Goal: Information Seeking & Learning: Get advice/opinions

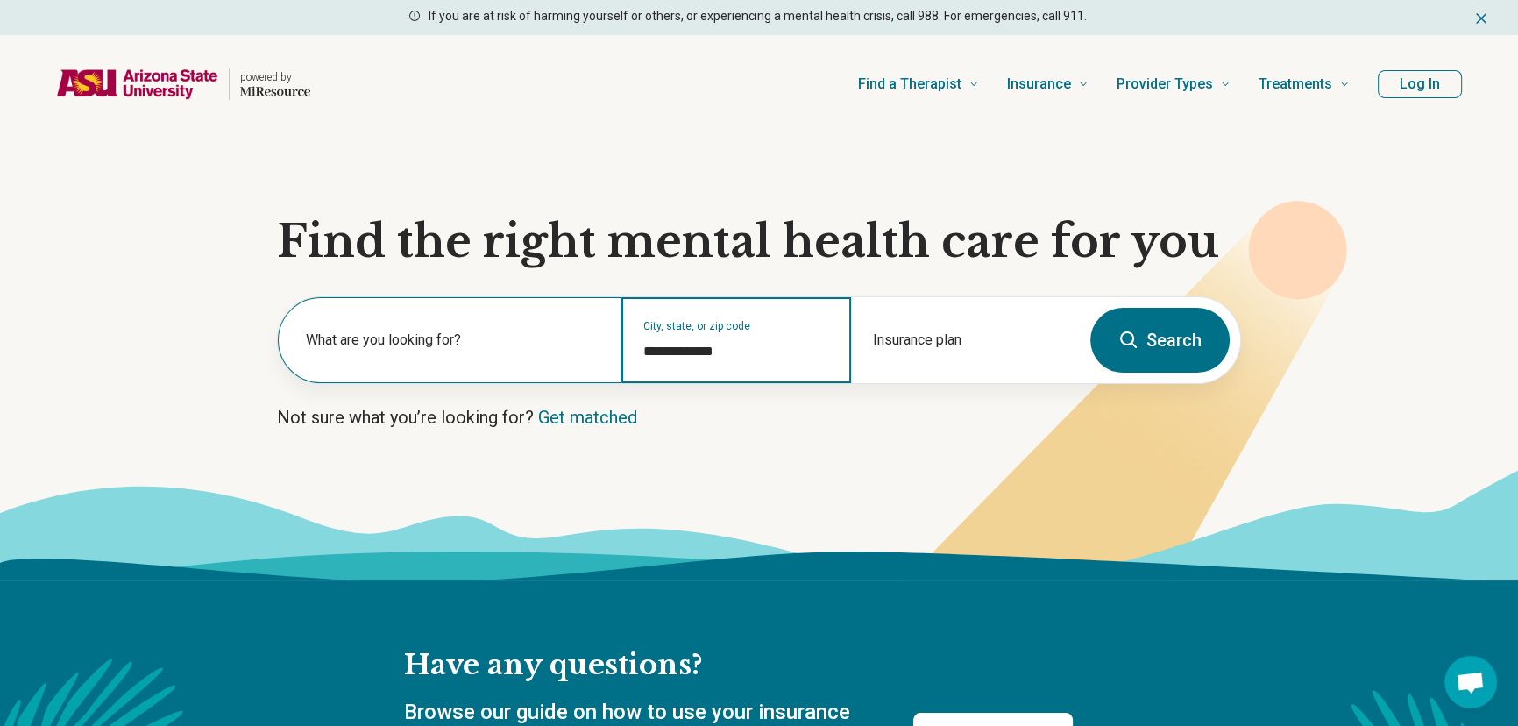
drag, startPoint x: 766, startPoint y: 349, endPoint x: 582, endPoint y: 345, distance: 184.1
click at [582, 345] on div "**********" at bounding box center [679, 340] width 802 height 86
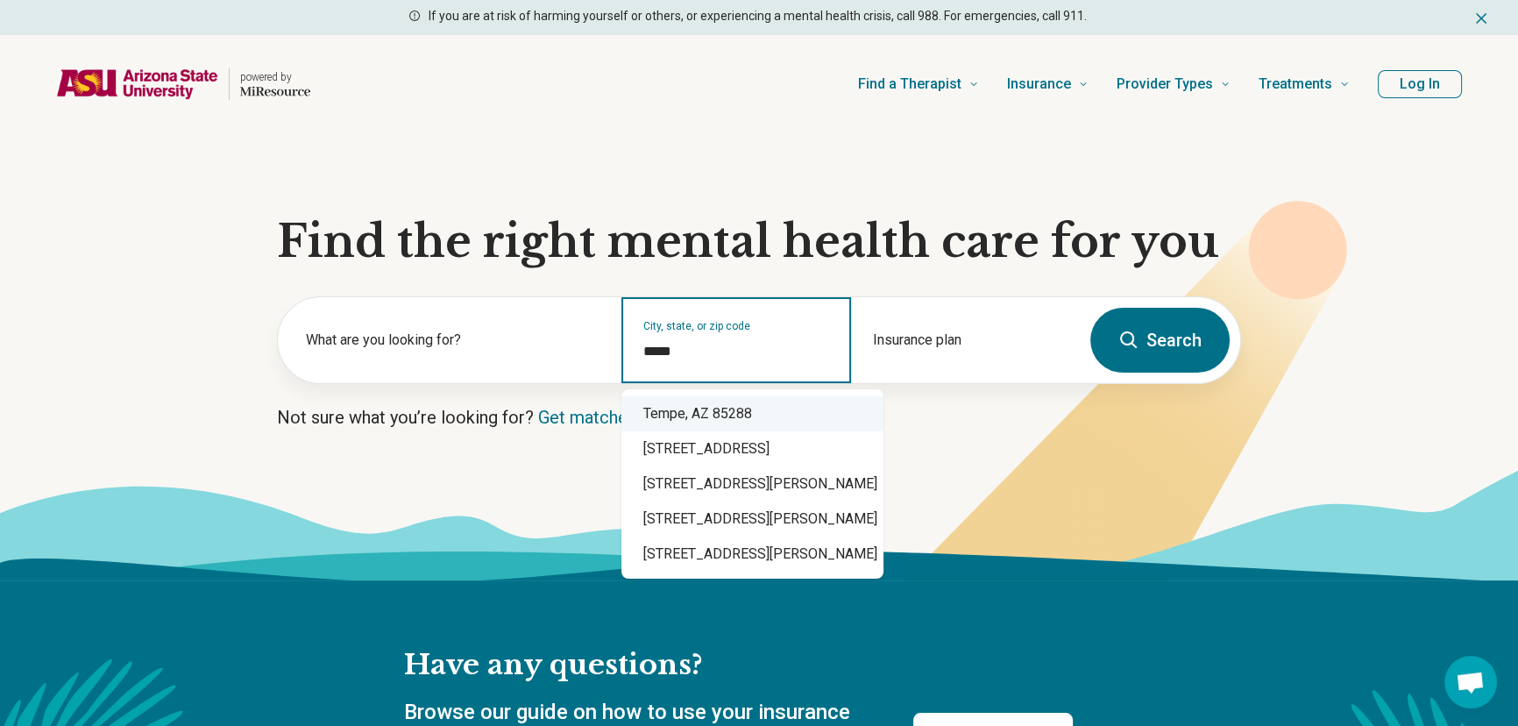
click at [710, 416] on div "Tempe, AZ 85288" at bounding box center [752, 413] width 262 height 35
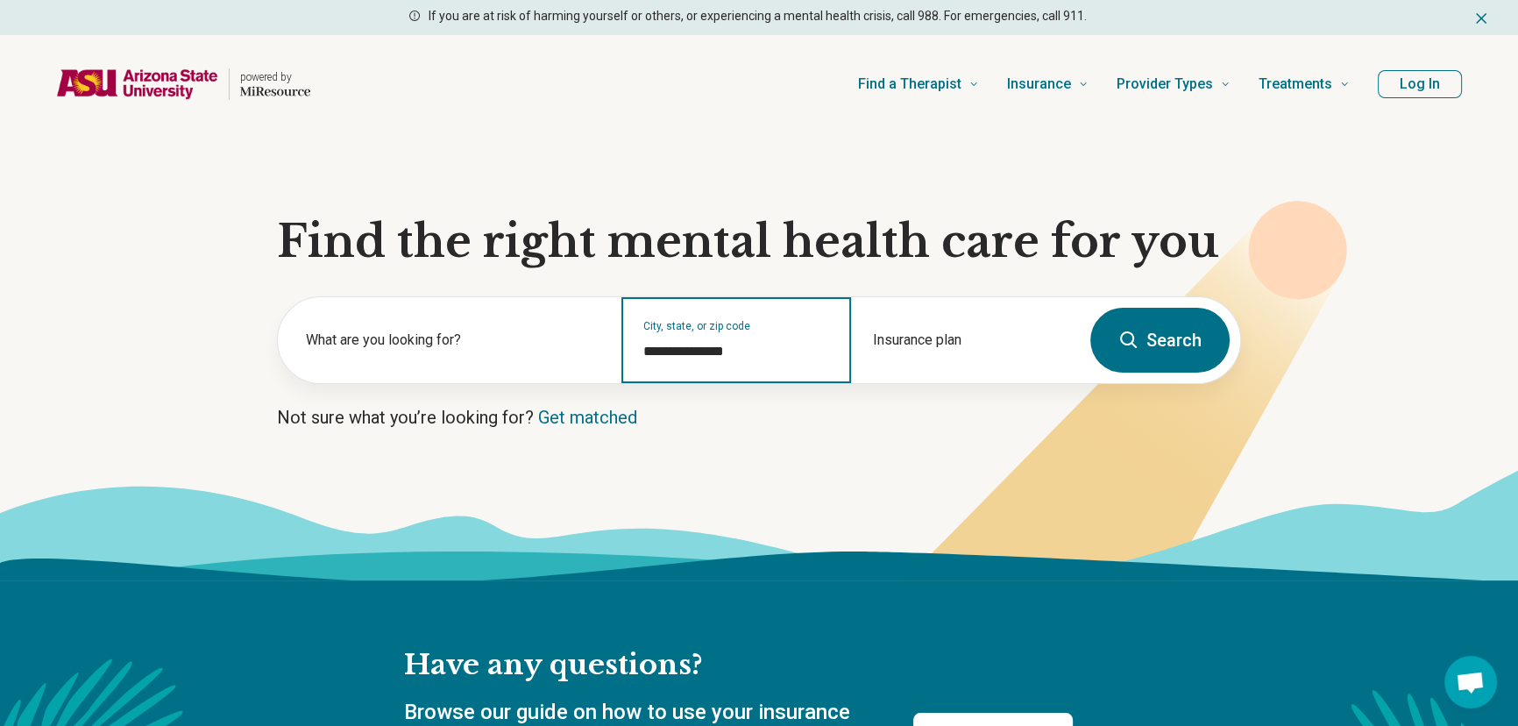
type input "**********"
click at [1123, 322] on button "Search" at bounding box center [1159, 340] width 139 height 65
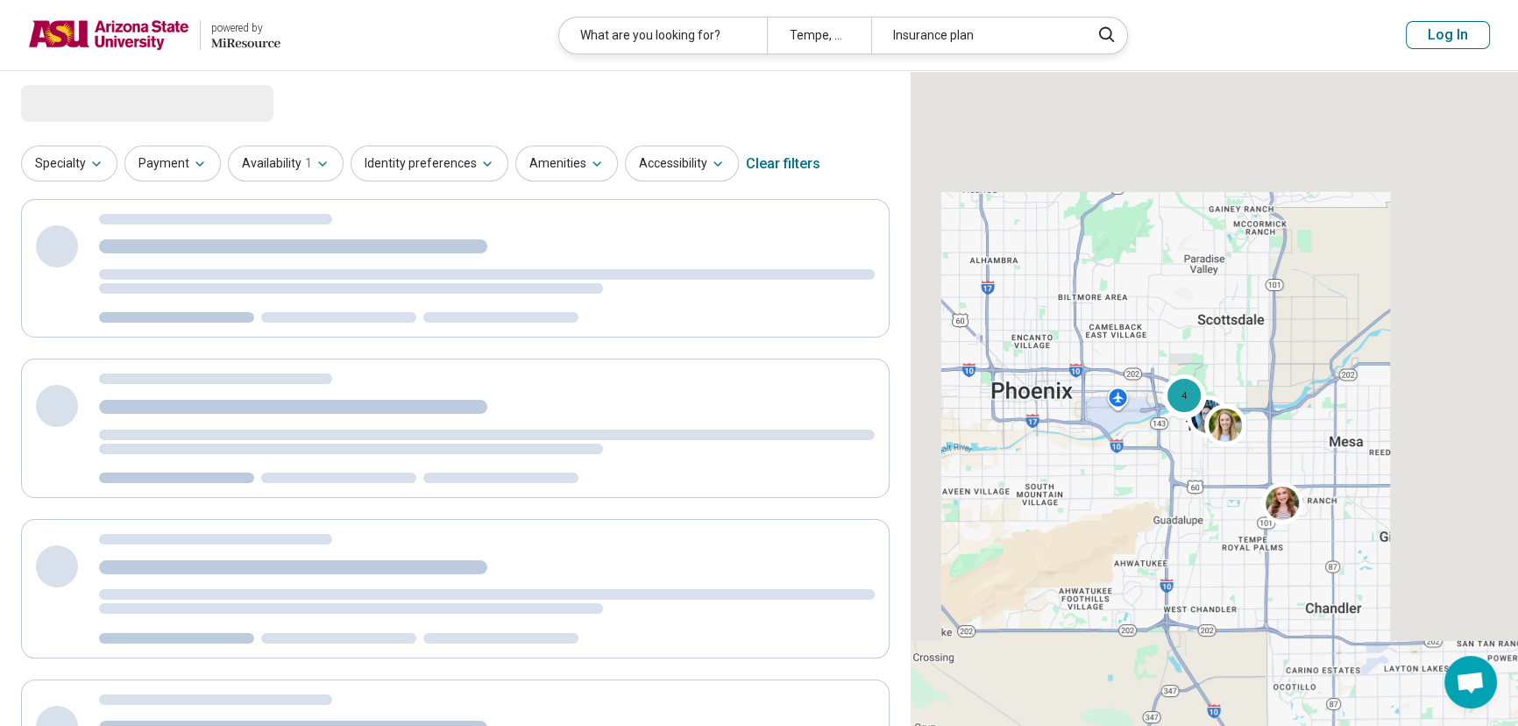
select select "***"
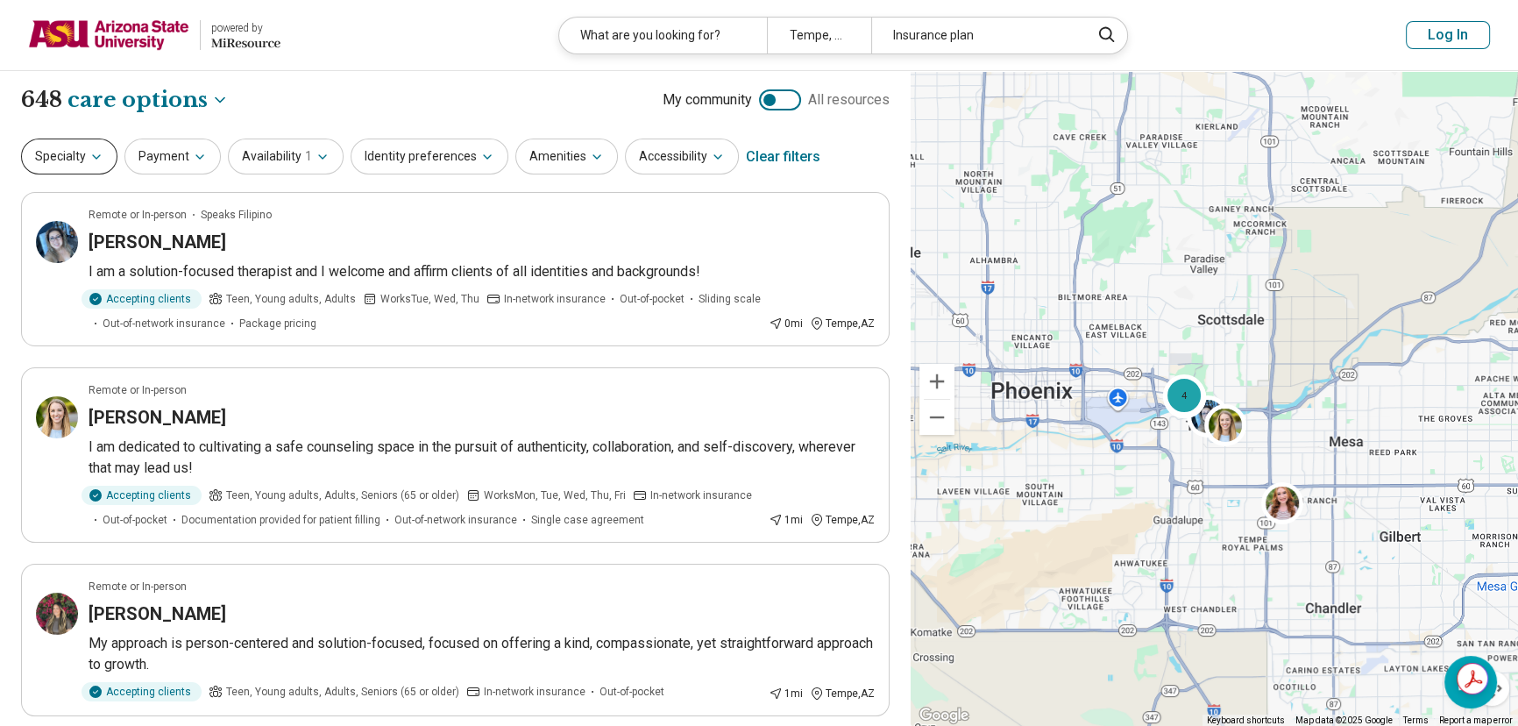
click at [60, 167] on button "Specialty" at bounding box center [69, 156] width 96 height 36
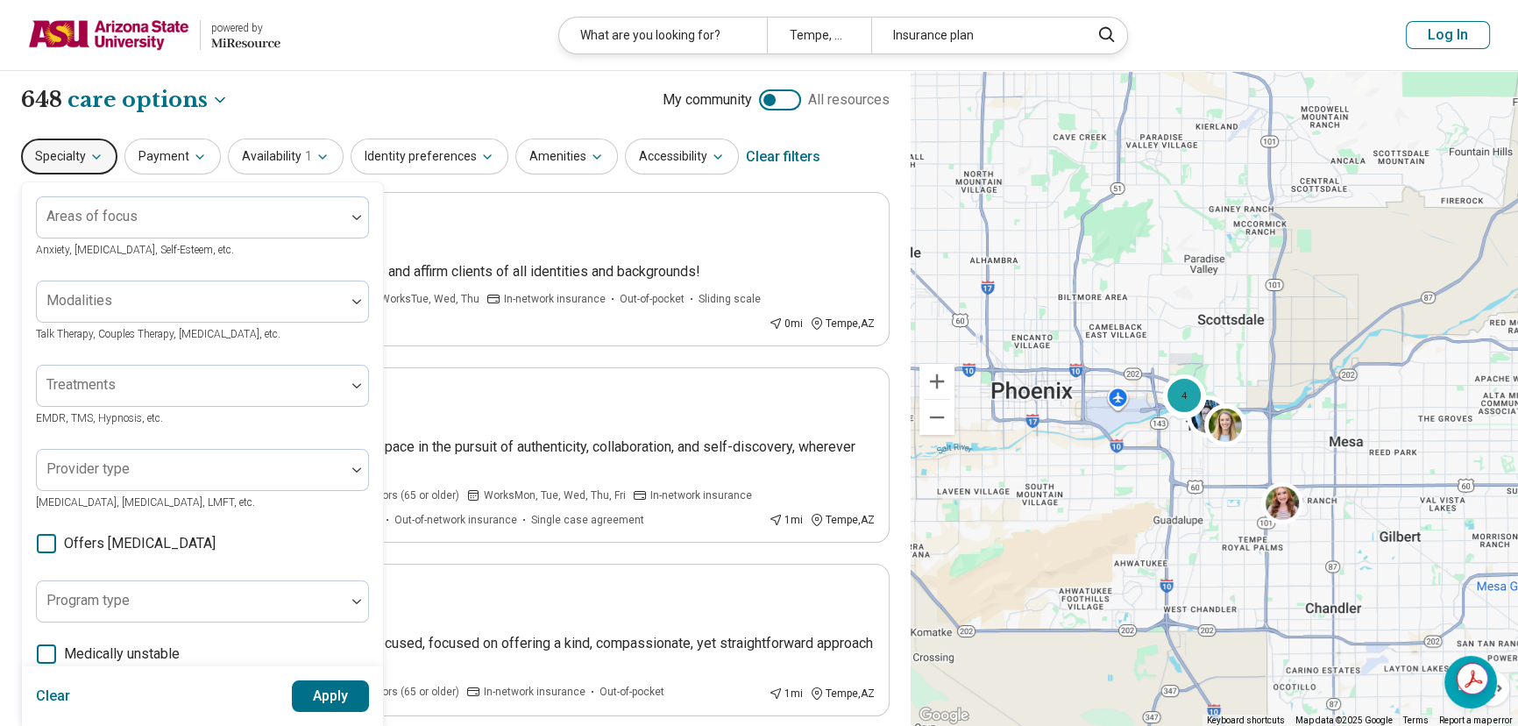
click at [129, 245] on span "Anxiety, [MEDICAL_DATA], Self-Esteem, etc." at bounding box center [135, 250] width 198 height 12
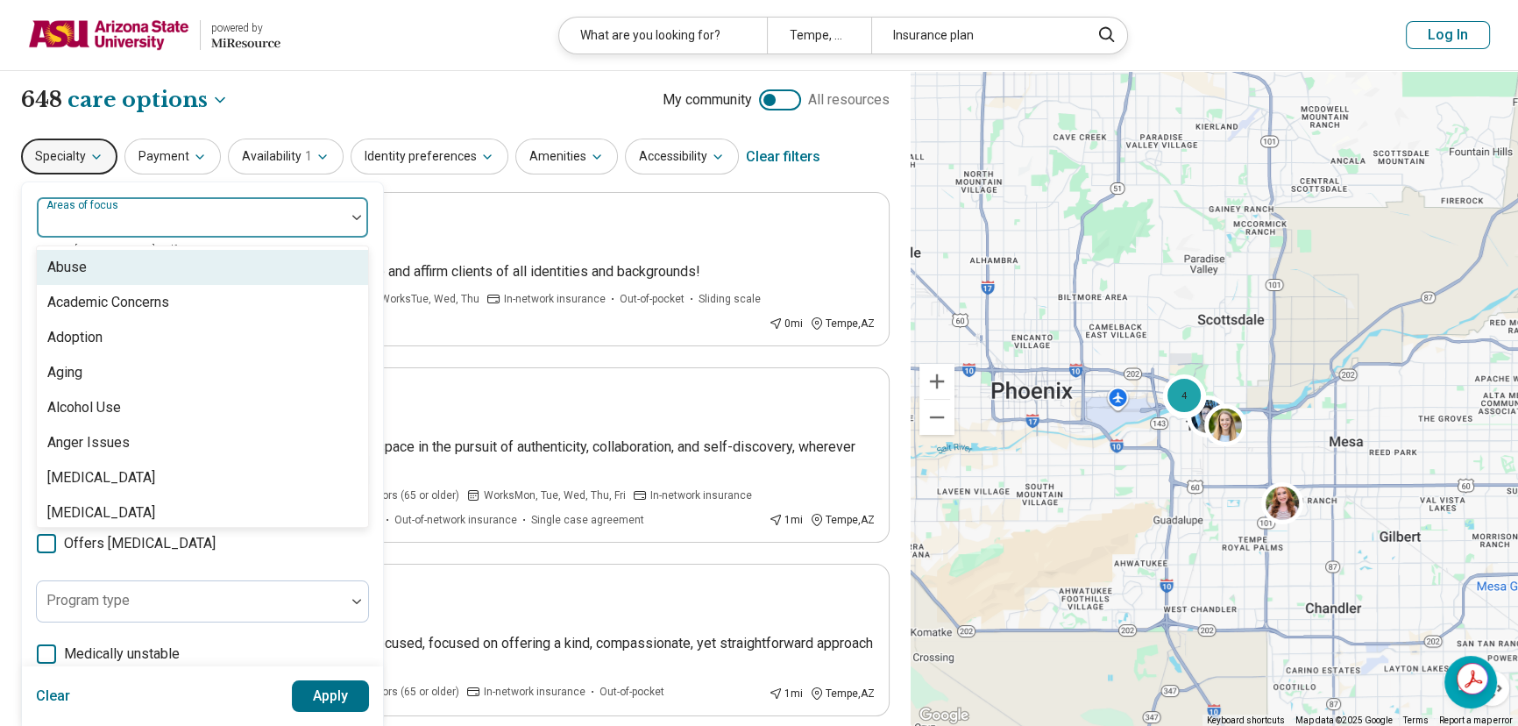
click at [129, 225] on div at bounding box center [191, 224] width 294 height 25
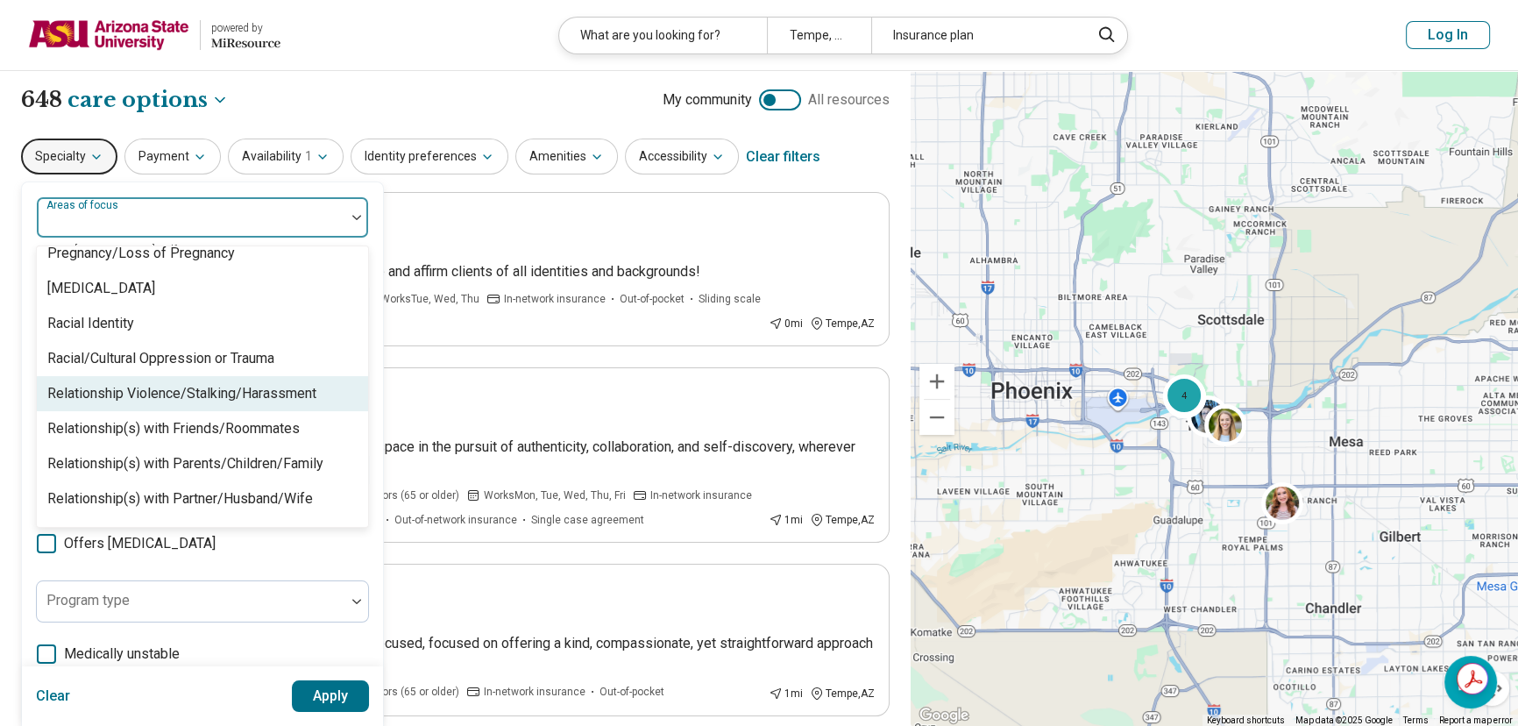
scroll to position [2708, 0]
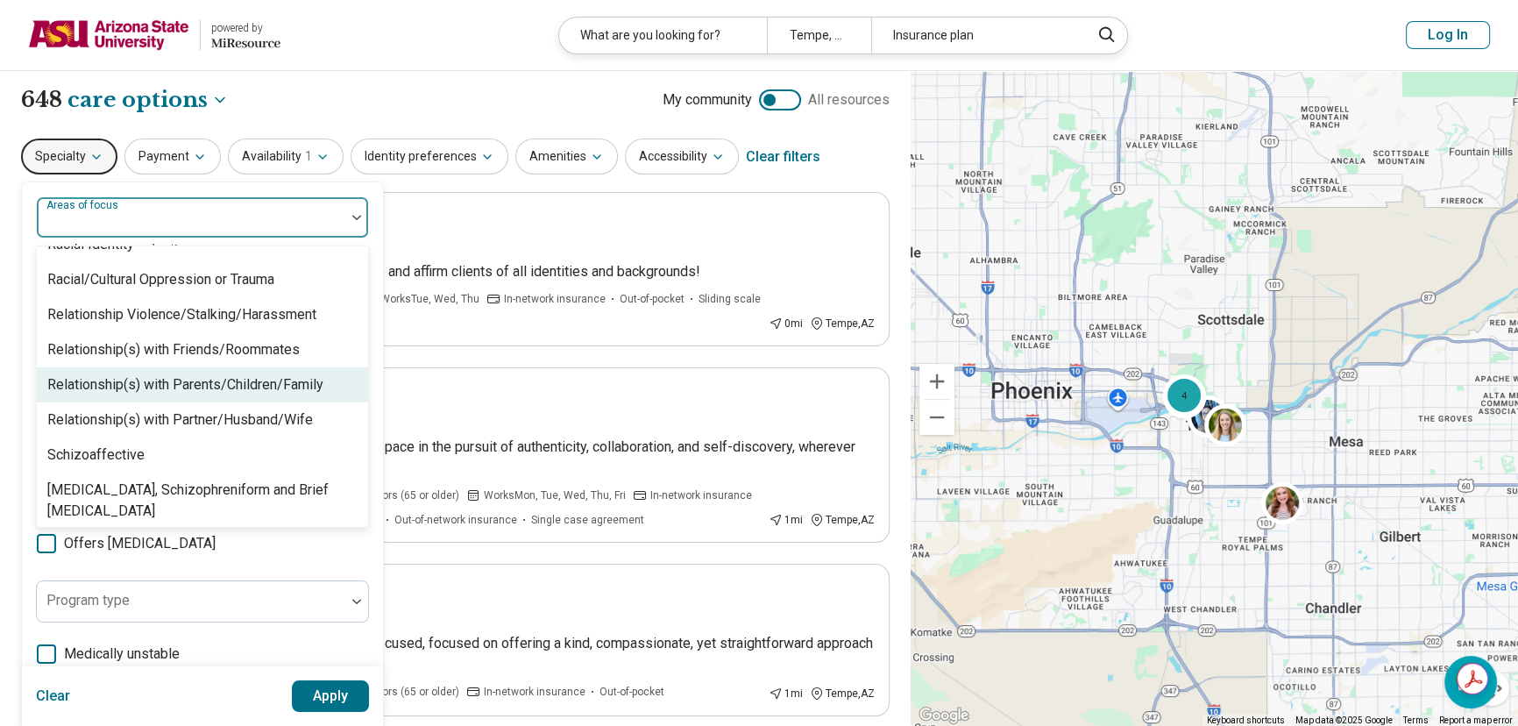
click at [301, 382] on div "Relationship(s) with Parents/Children/Family" at bounding box center [185, 384] width 276 height 21
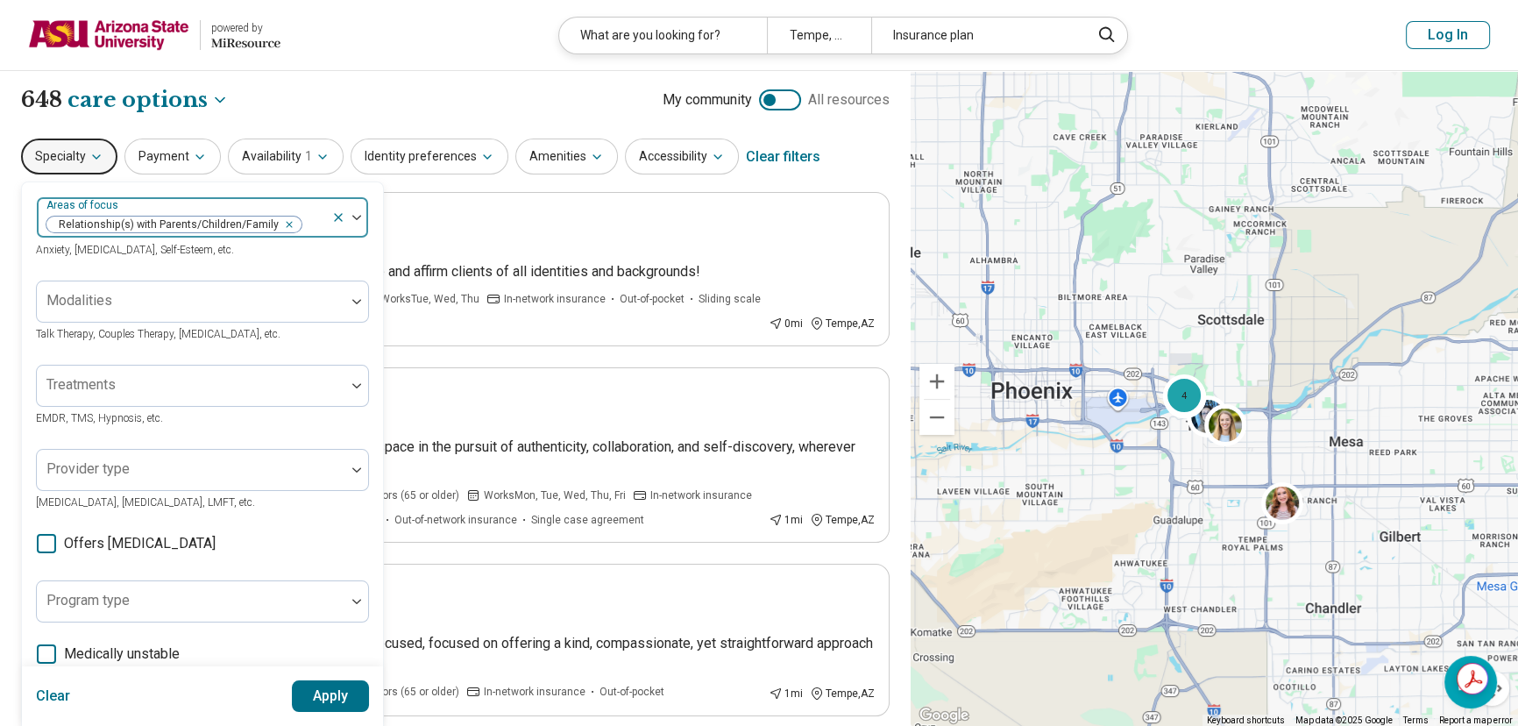
click at [353, 218] on img at bounding box center [356, 217] width 9 height 5
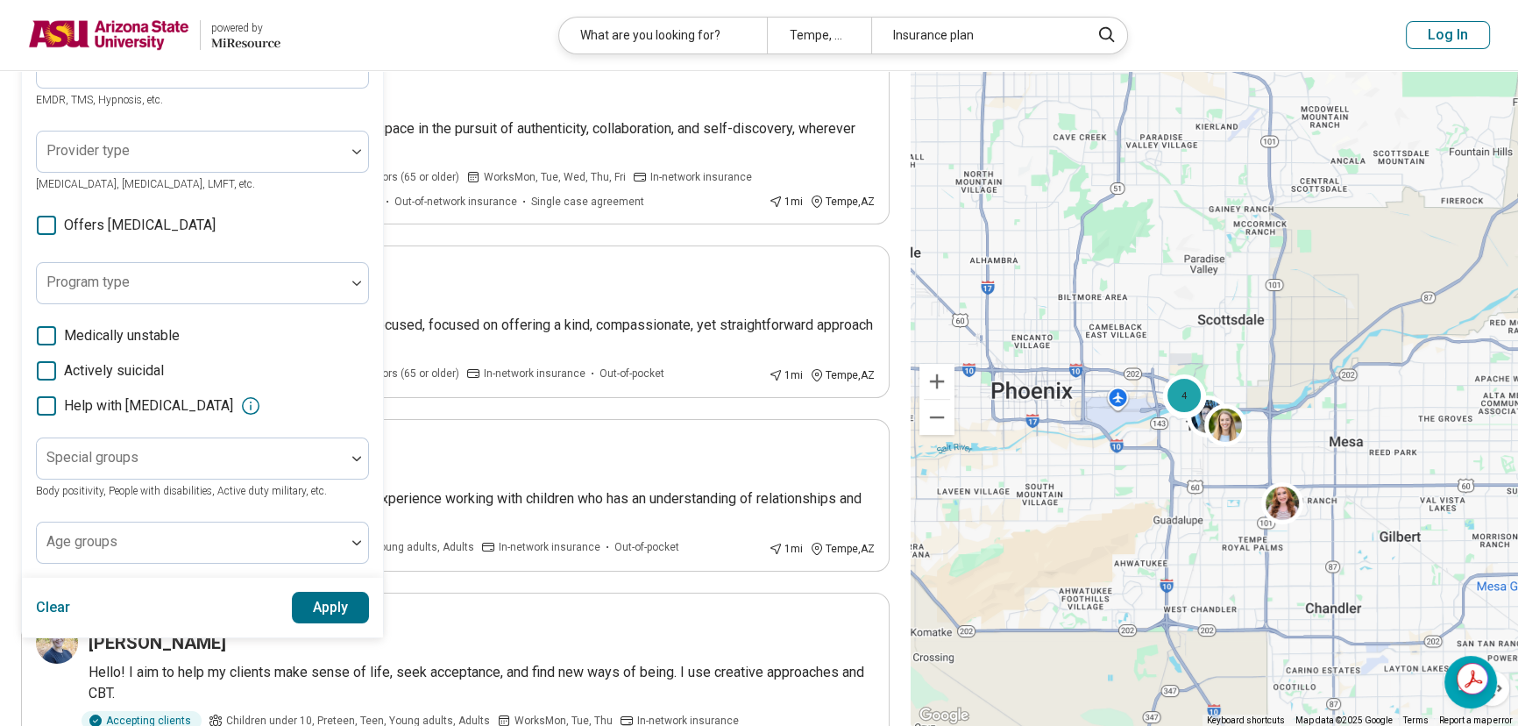
scroll to position [398, 0]
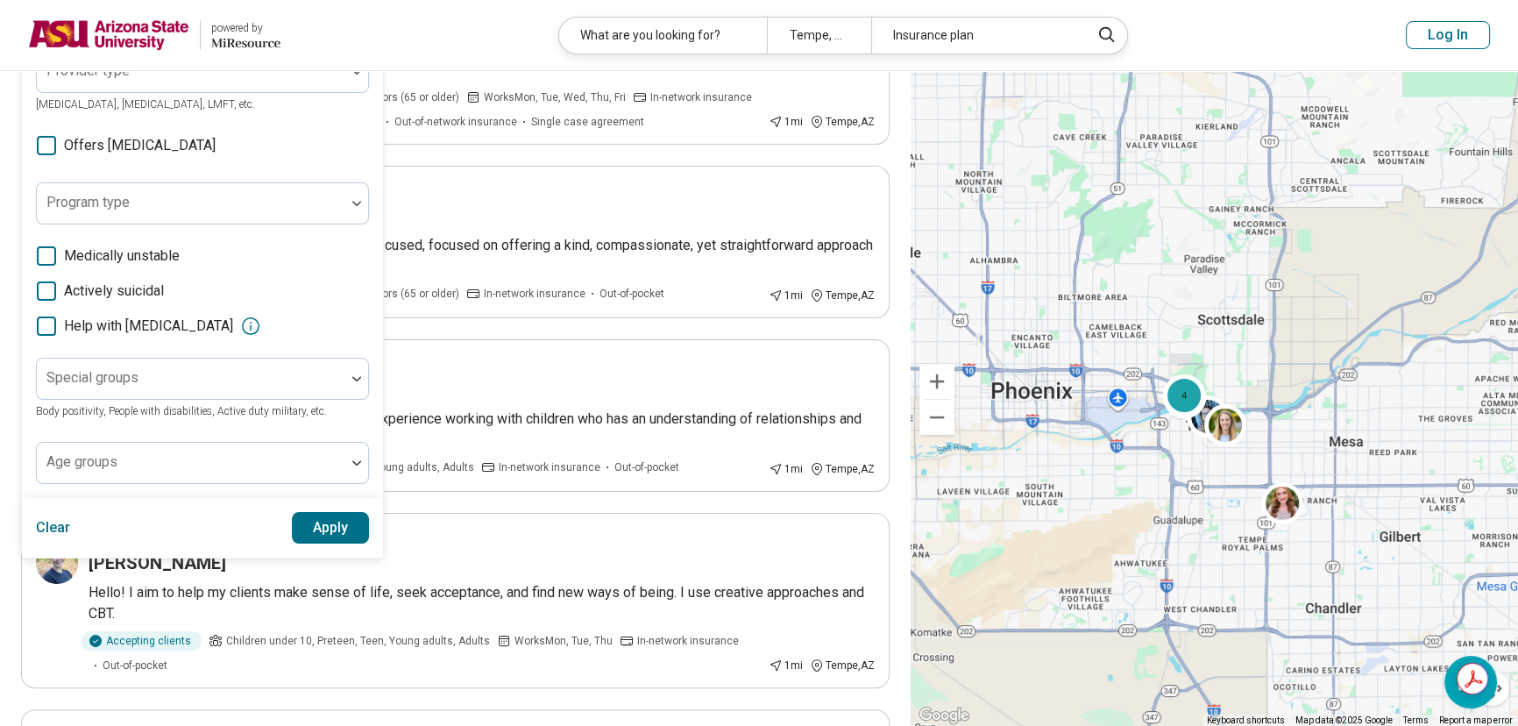
click at [342, 520] on button "Apply" at bounding box center [331, 528] width 78 height 32
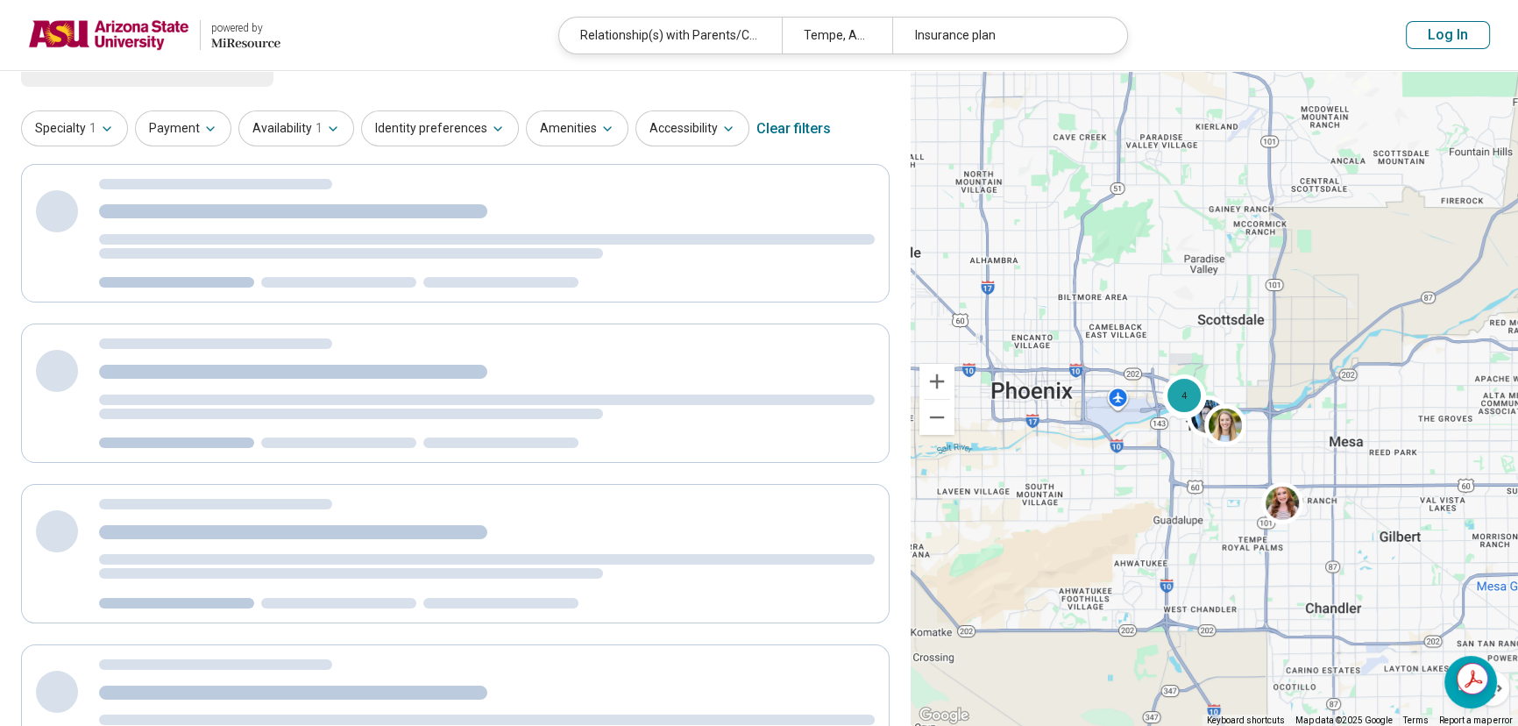
scroll to position [0, 0]
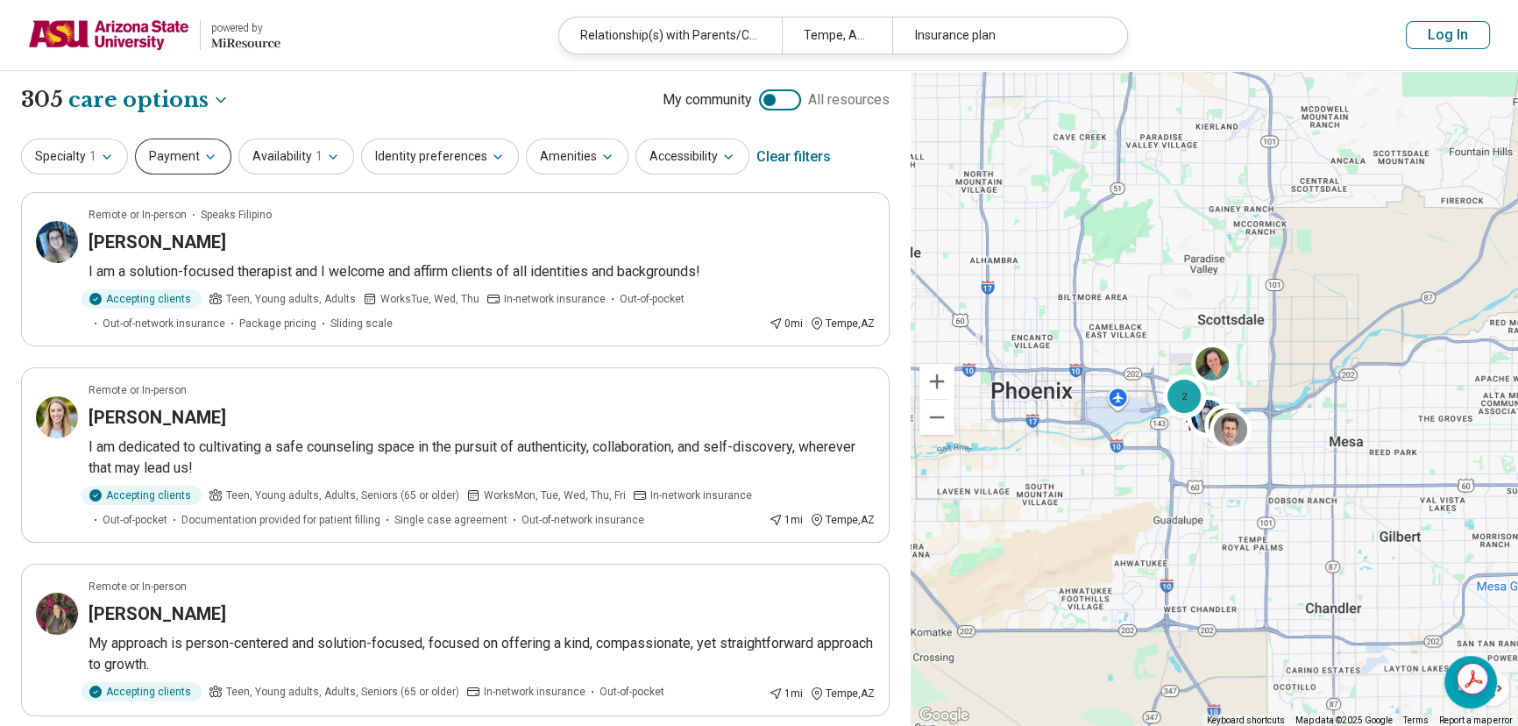
click at [172, 153] on button "Payment" at bounding box center [183, 156] width 96 height 36
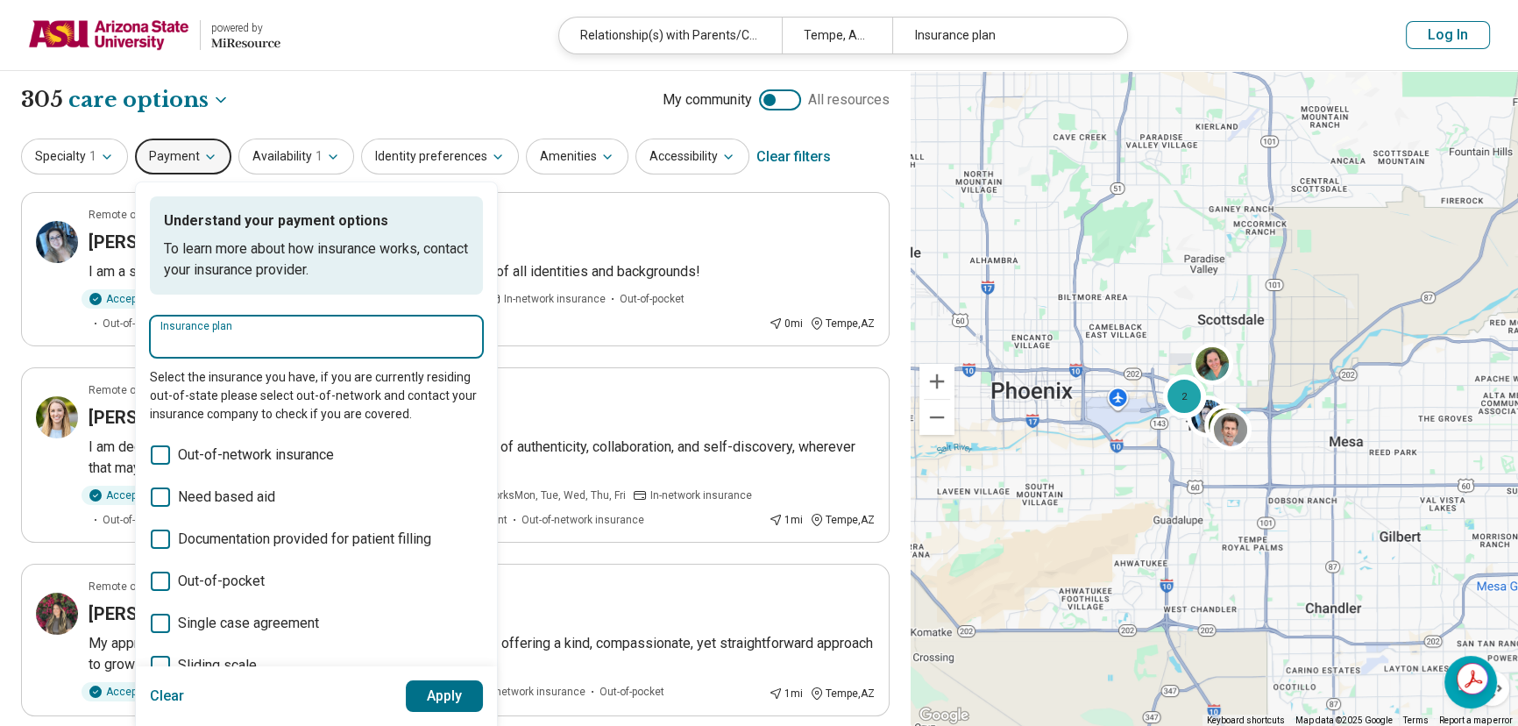
click at [224, 338] on input "Insurance plan" at bounding box center [316, 342] width 312 height 21
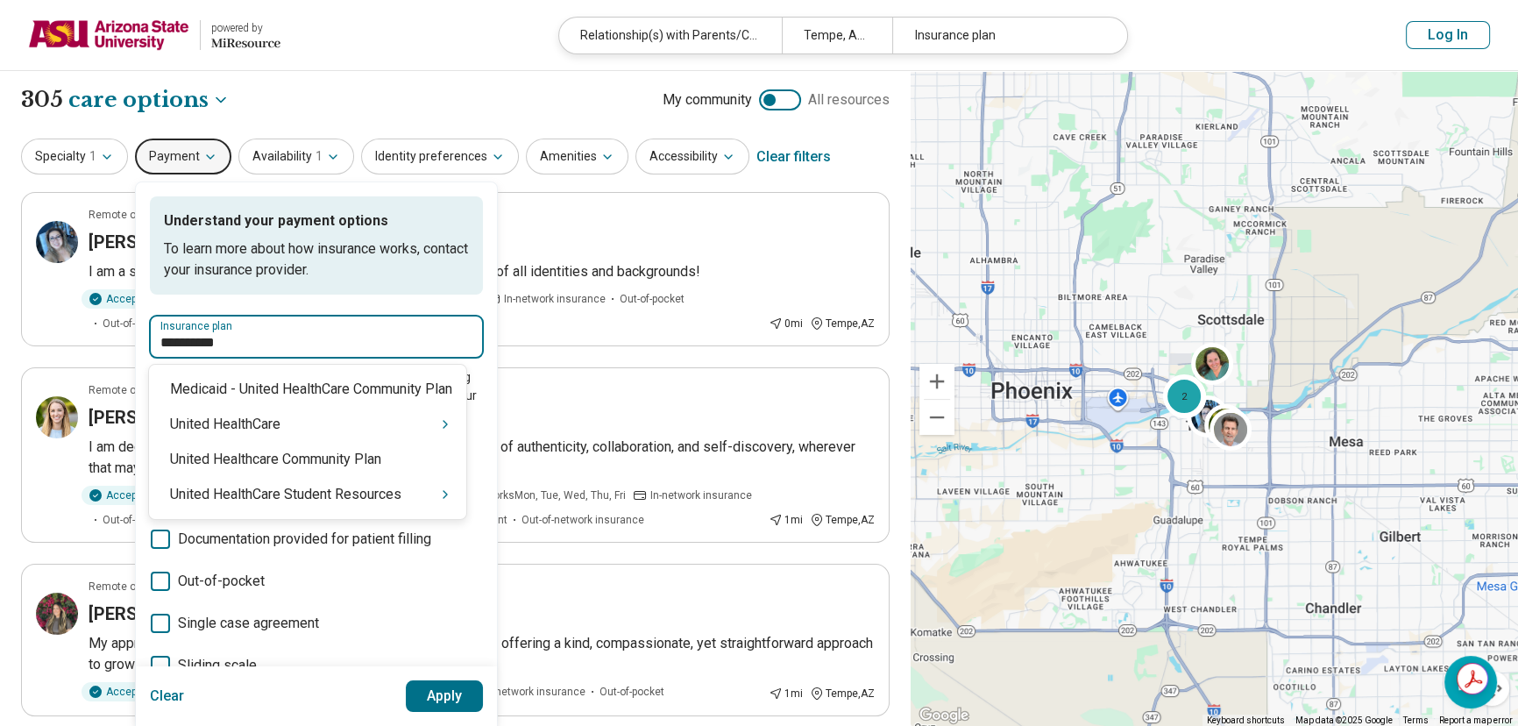
type input "**********"
click at [324, 492] on div "United HealthCare Student Resources" at bounding box center [307, 494] width 317 height 35
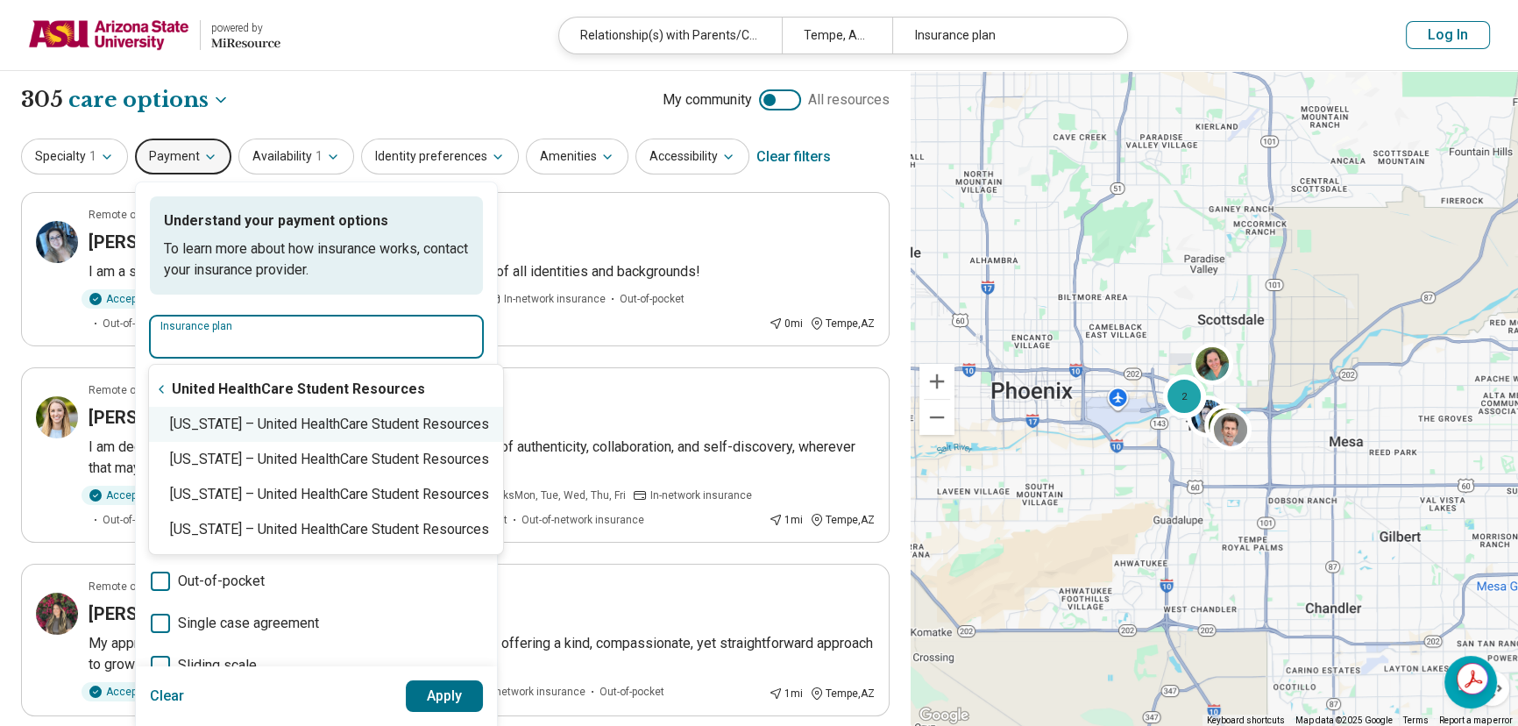
click at [252, 424] on div "[US_STATE] – United HealthCare Student Resources" at bounding box center [326, 424] width 354 height 35
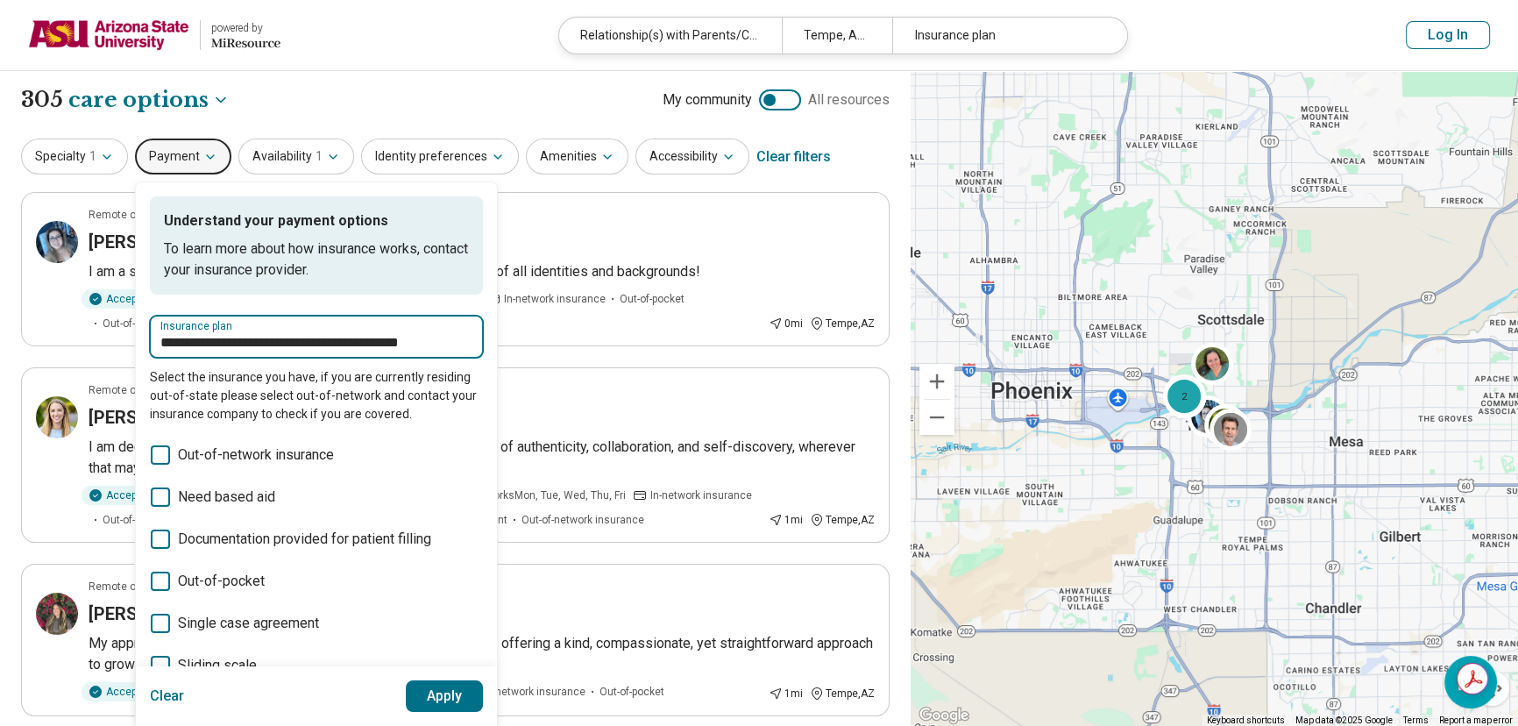
type input "**********"
click at [422, 690] on button "Apply" at bounding box center [445, 696] width 78 height 32
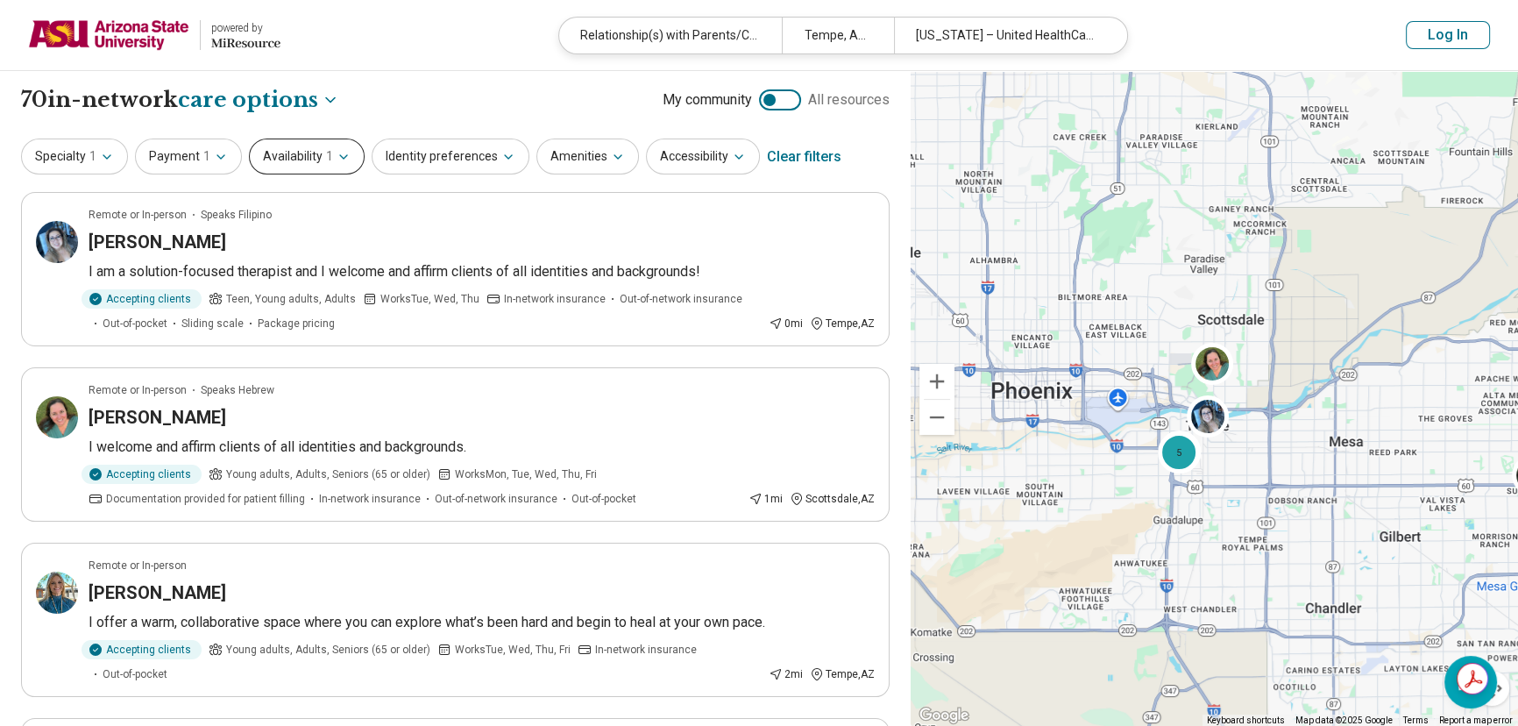
click at [291, 158] on button "Availability 1" at bounding box center [307, 156] width 116 height 36
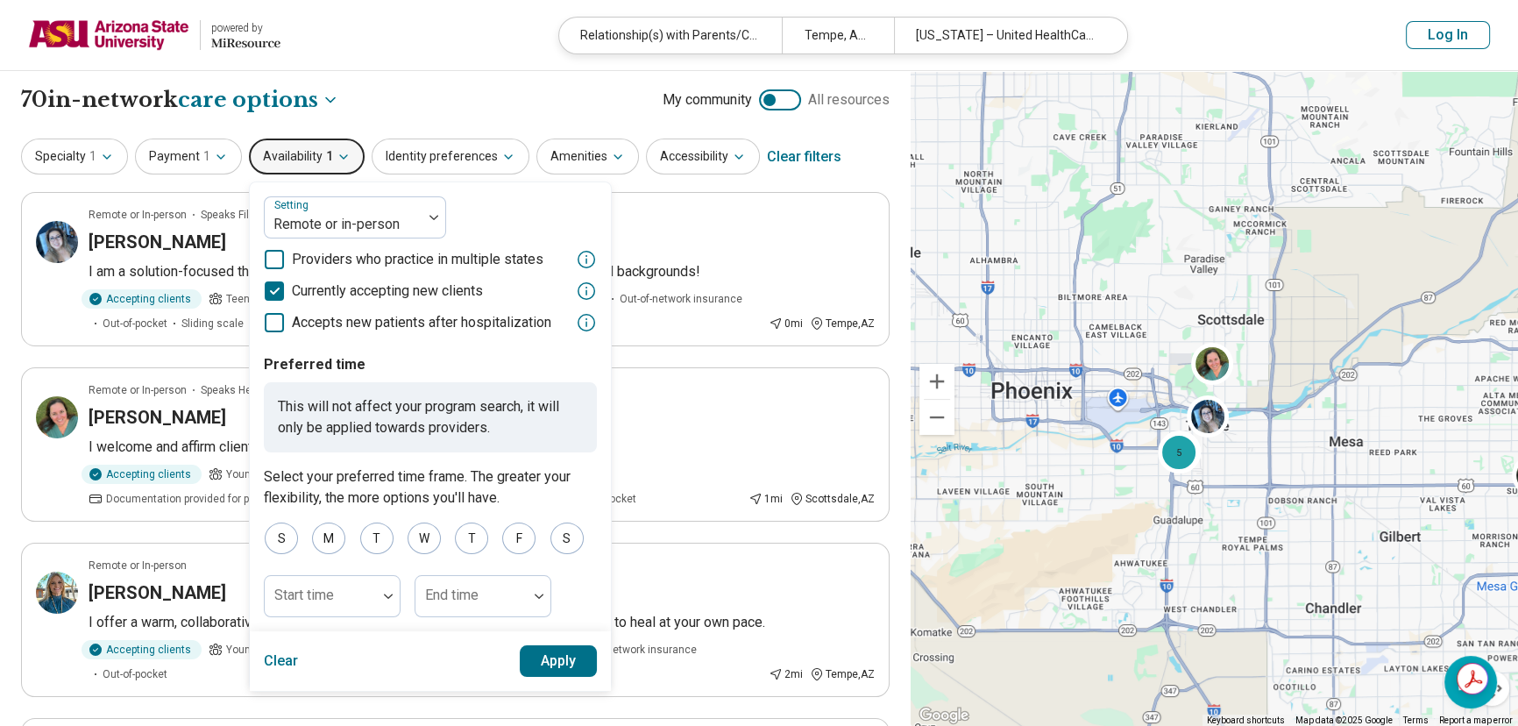
click at [543, 665] on button "Apply" at bounding box center [559, 661] width 78 height 32
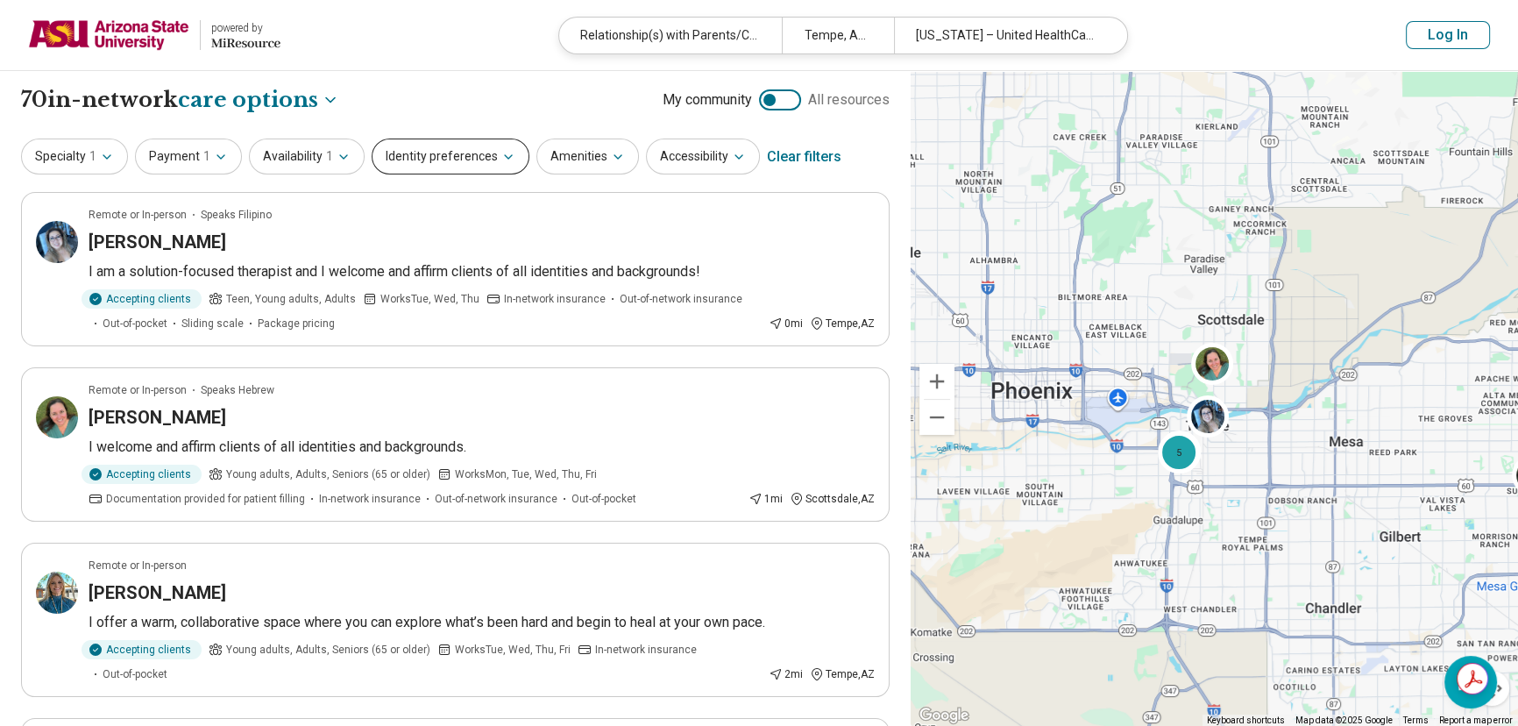
click at [437, 158] on button "Identity preferences" at bounding box center [451, 156] width 158 height 36
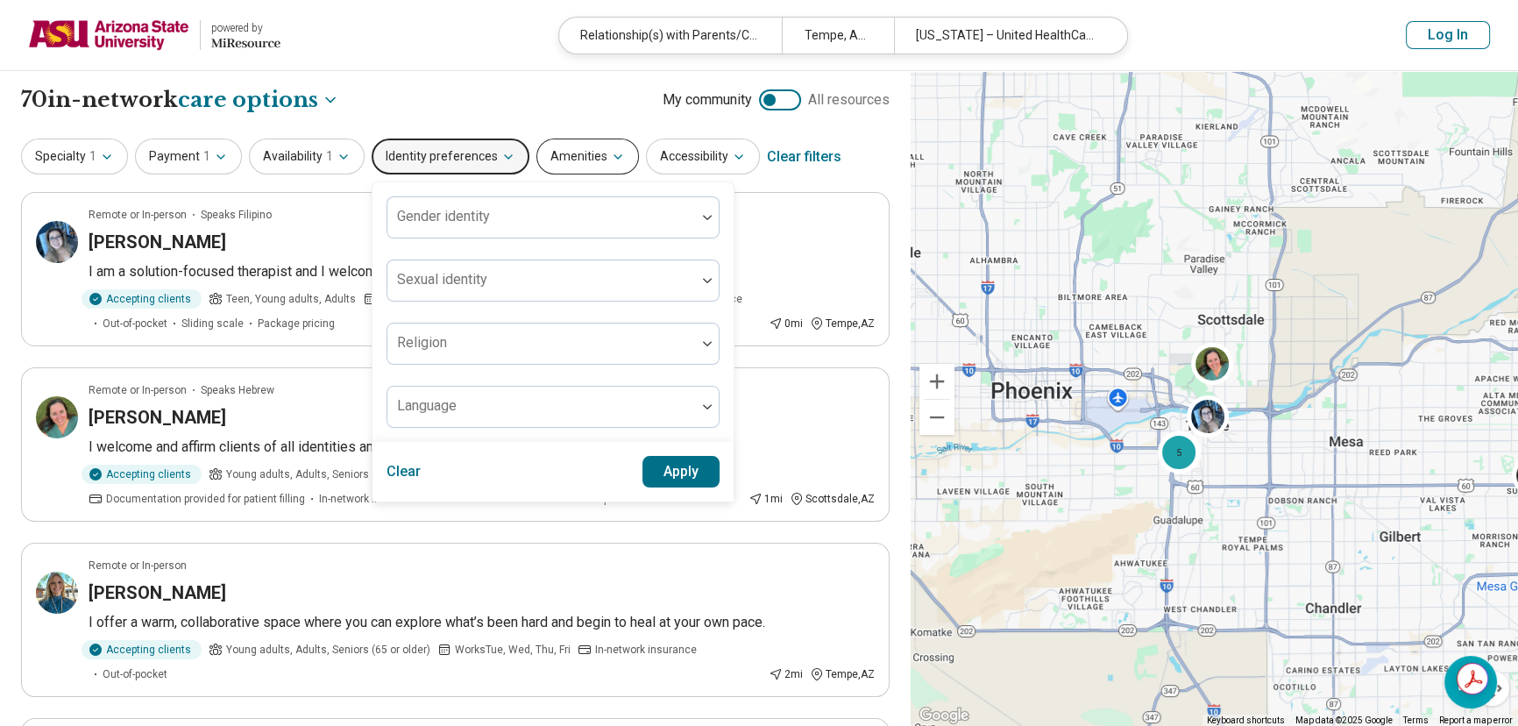
click at [571, 152] on button "Amenities" at bounding box center [587, 156] width 103 height 36
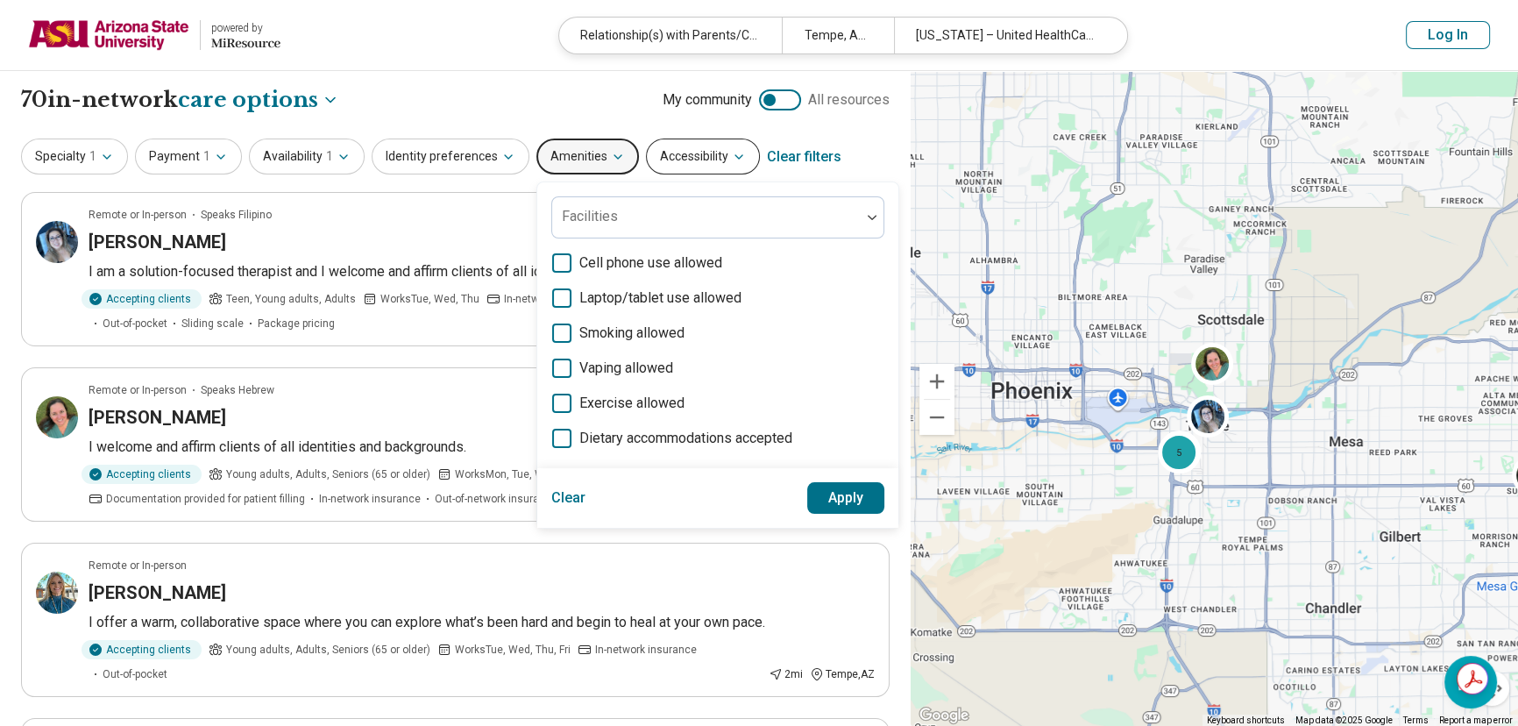
click at [677, 153] on button "Accessibility" at bounding box center [703, 156] width 114 height 36
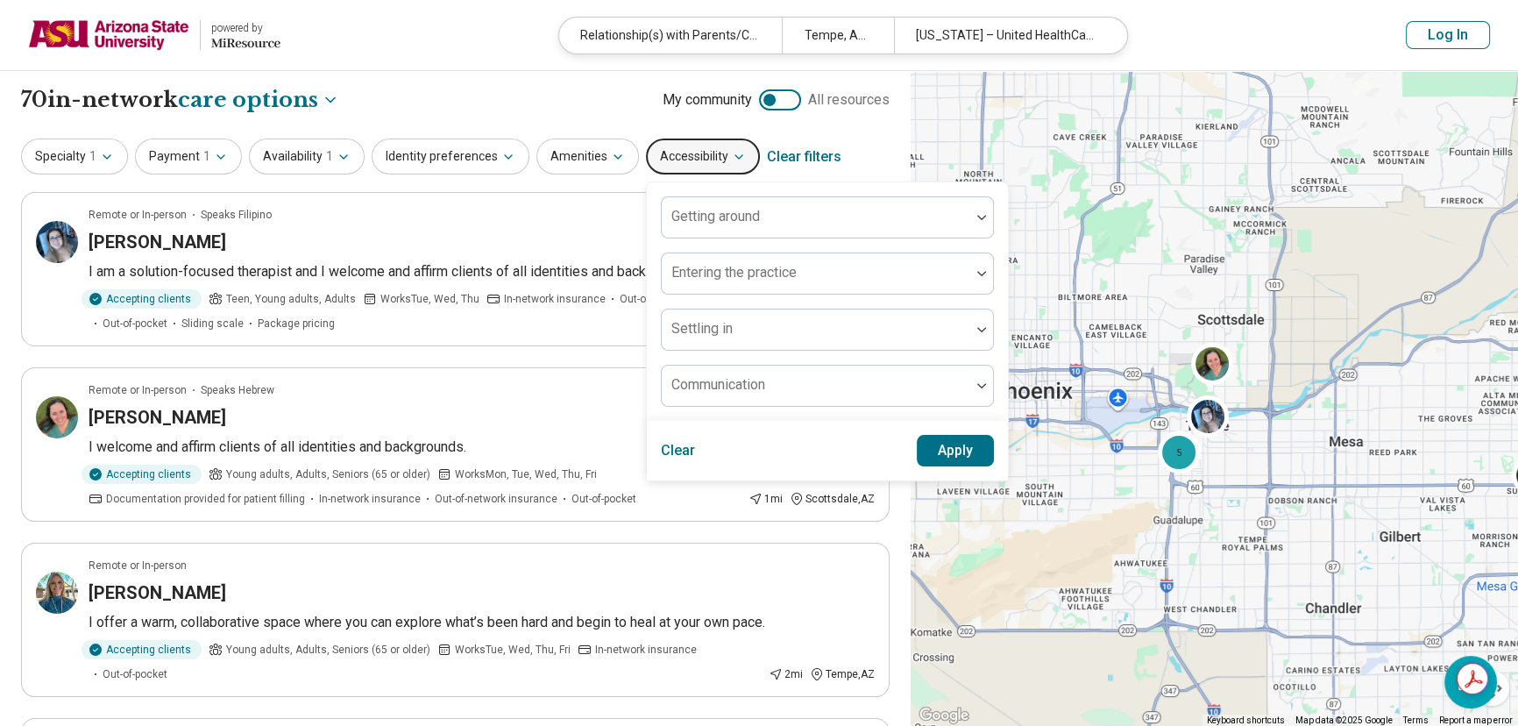
click at [535, 103] on div "**********" at bounding box center [455, 100] width 868 height 30
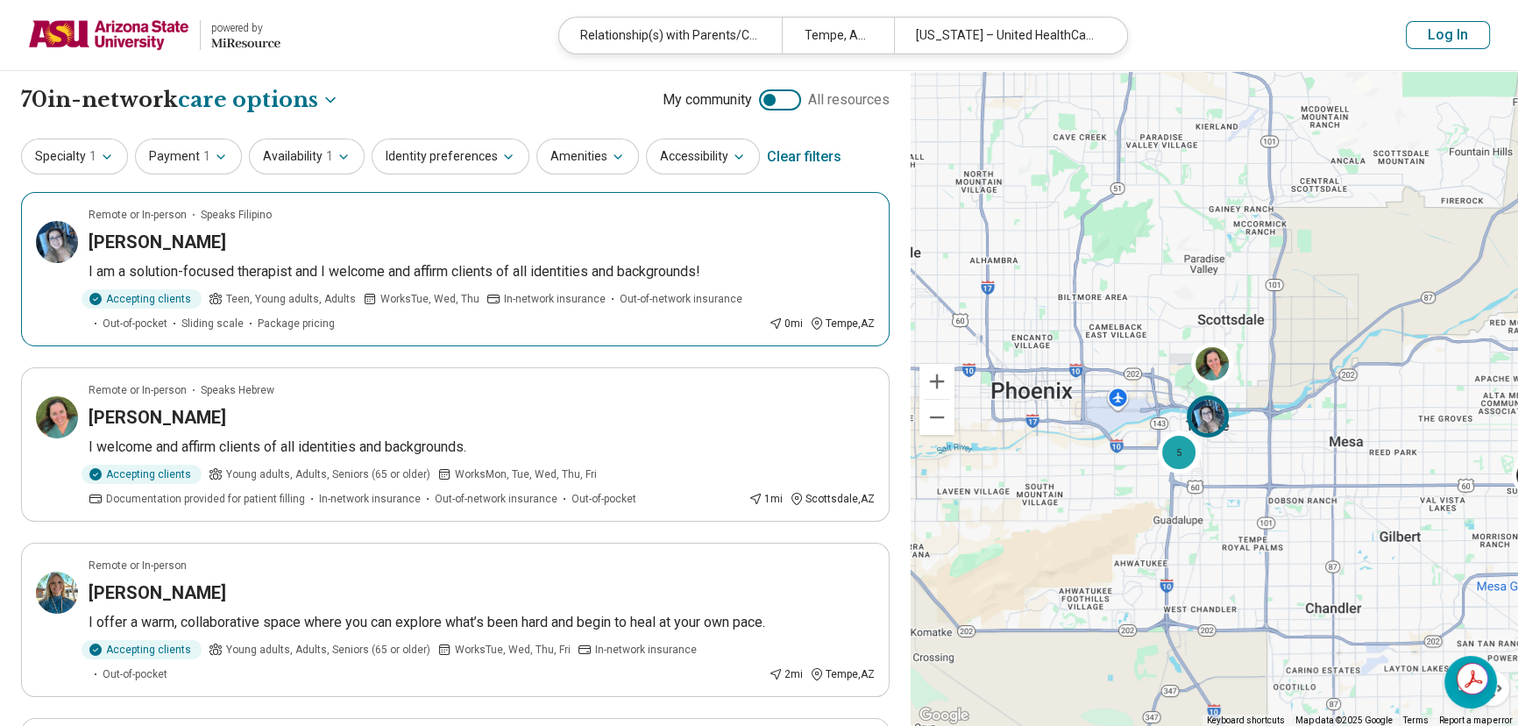
click at [163, 245] on h3 "[PERSON_NAME]" at bounding box center [158, 242] width 138 height 25
drag, startPoint x: 89, startPoint y: 27, endPoint x: 103, endPoint y: 24, distance: 13.6
click at [89, 27] on img at bounding box center [108, 35] width 161 height 42
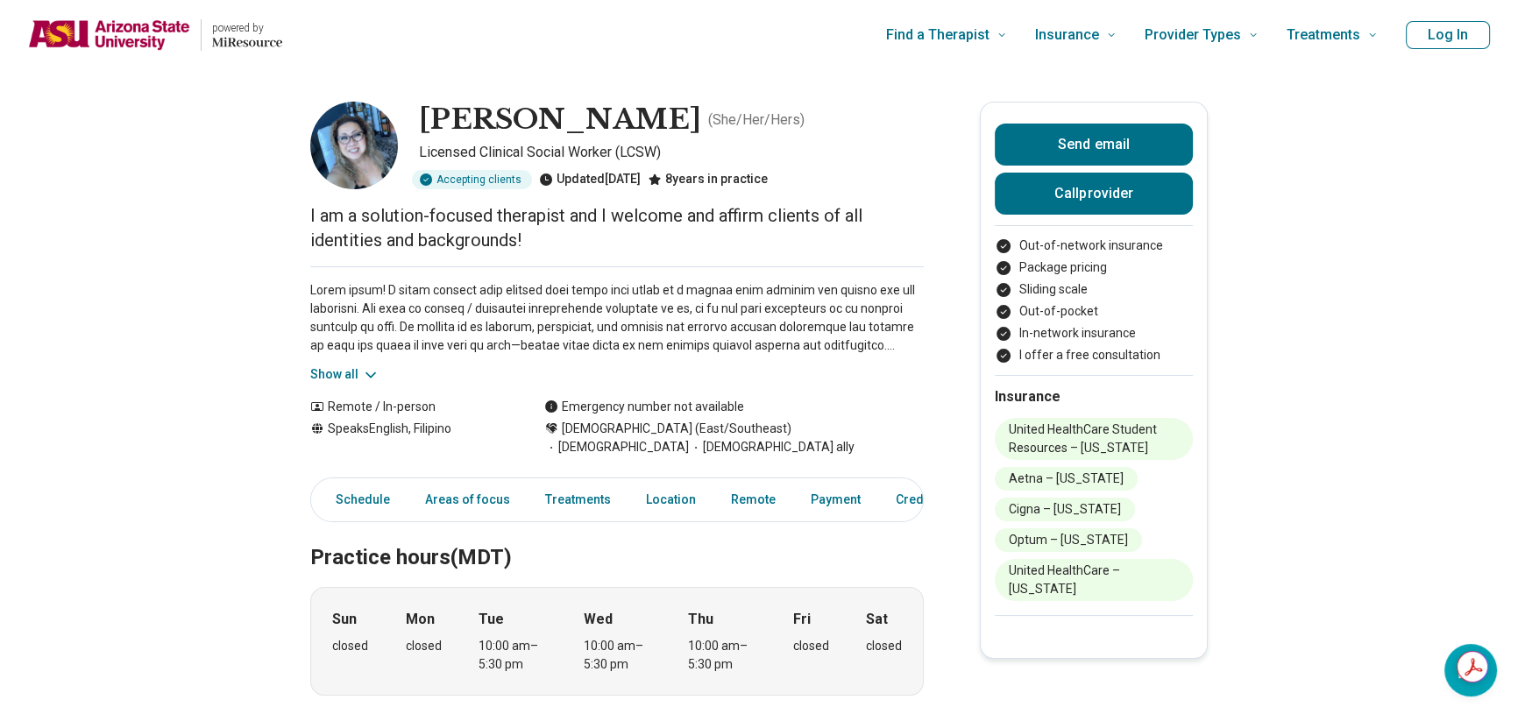
click at [340, 373] on button "Show all" at bounding box center [344, 374] width 69 height 18
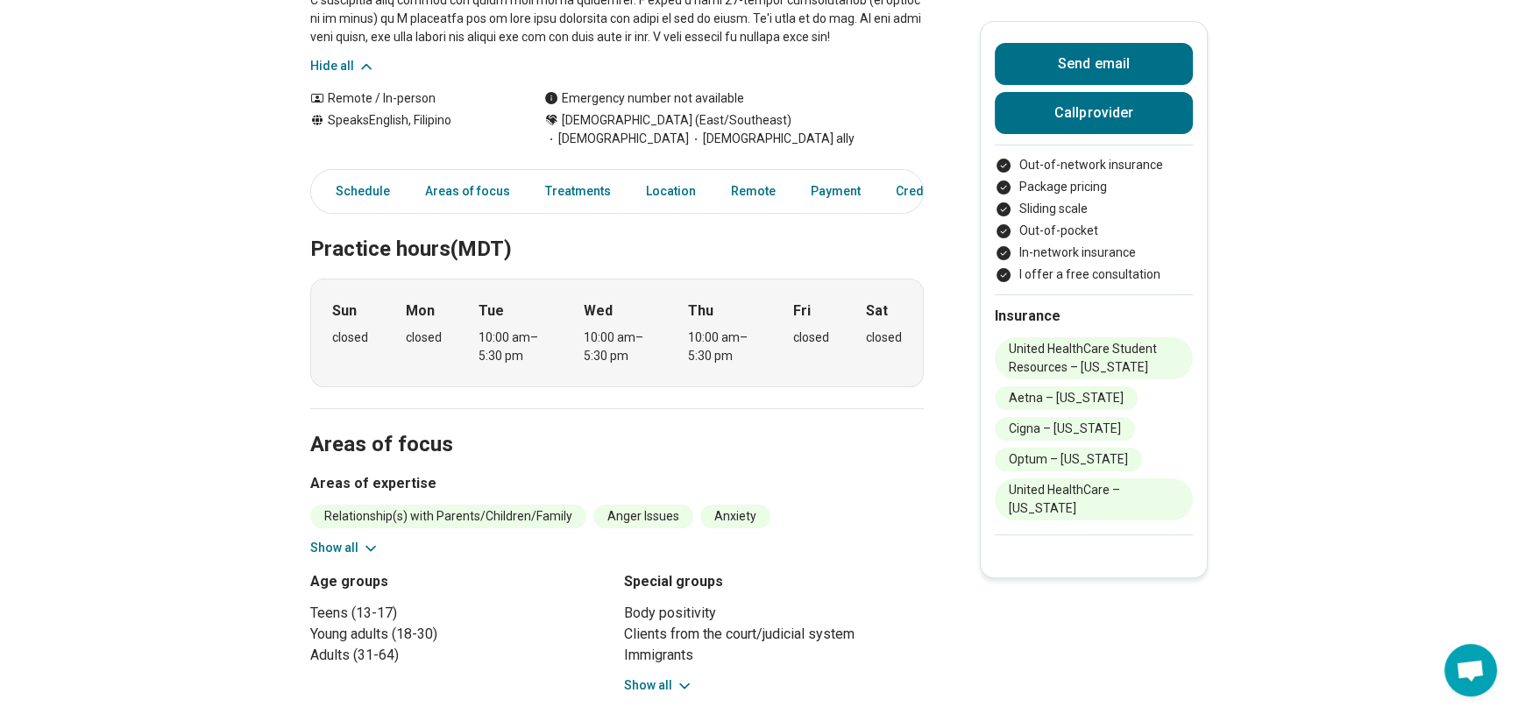
scroll to position [478, 0]
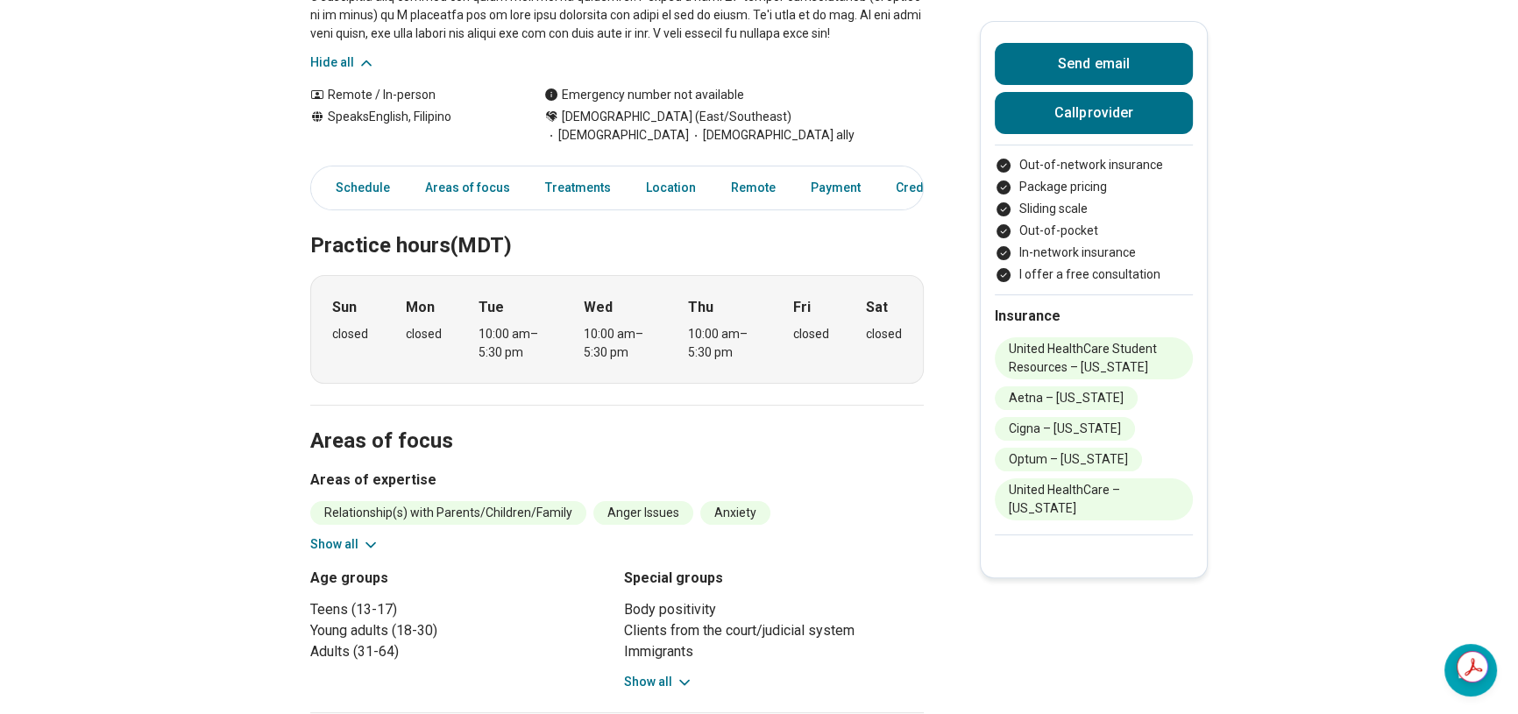
click at [356, 514] on div "Relationship(s) with Parents/Children/Family Anger Issues Anxiety Burnout Caree…" at bounding box center [616, 527] width 613 height 53
click at [358, 535] on button "Show all" at bounding box center [344, 544] width 69 height 18
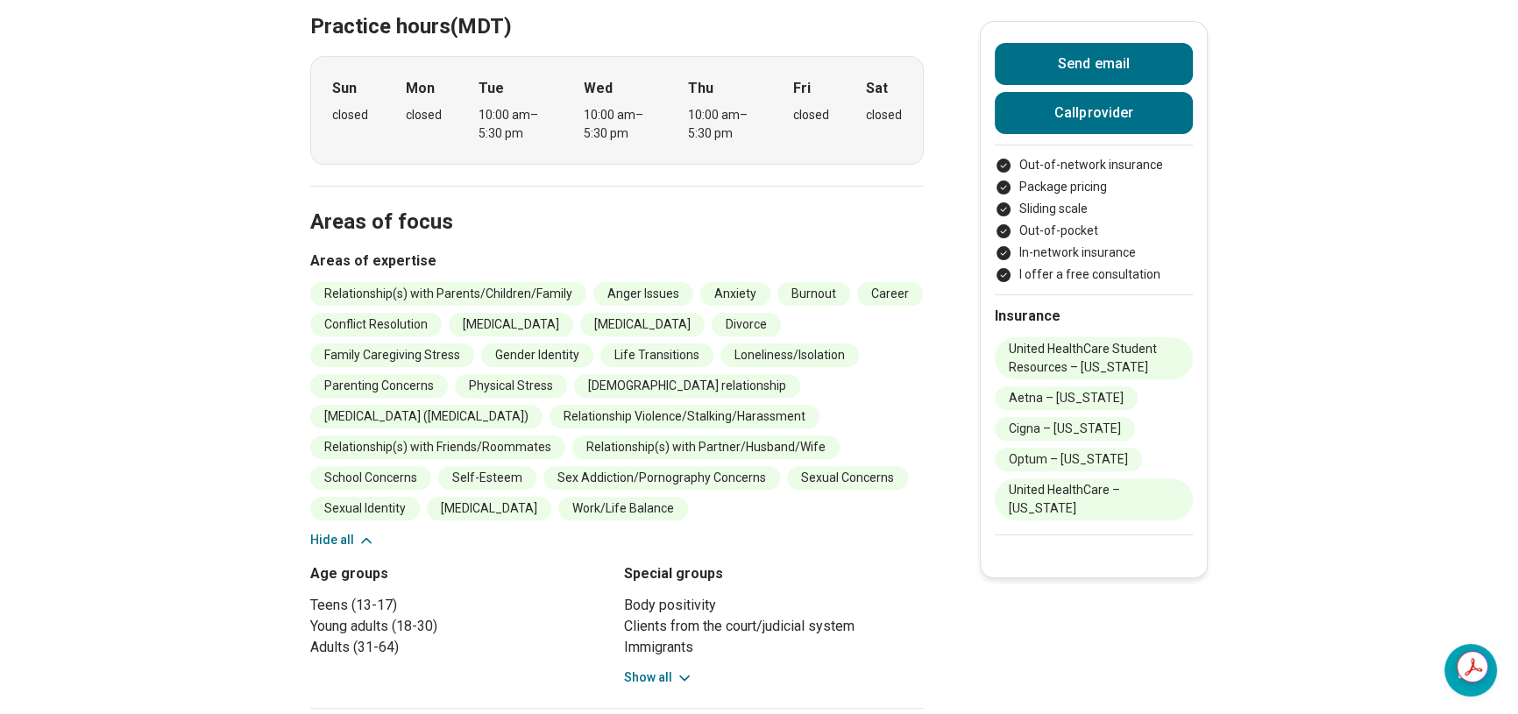
scroll to position [717, 0]
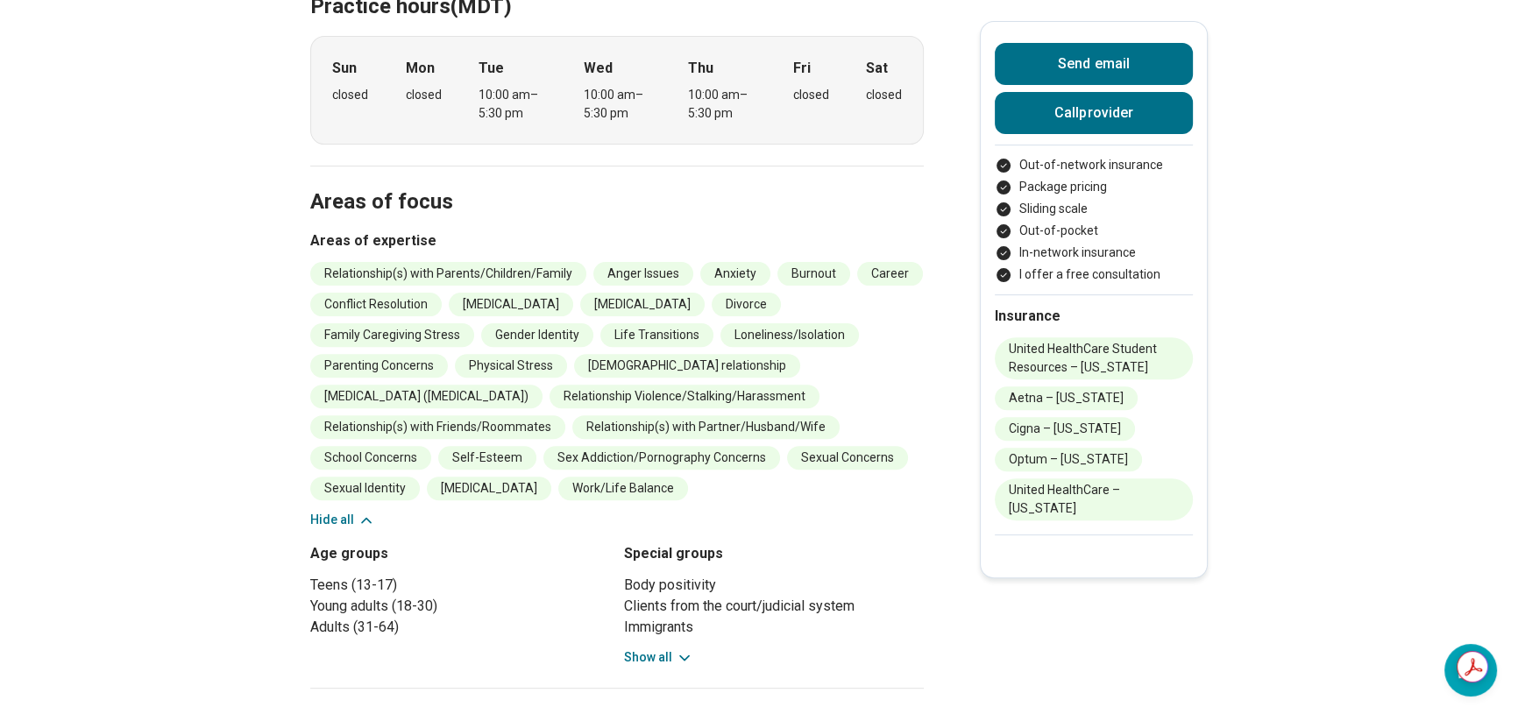
click at [644, 648] on button "Show all" at bounding box center [658, 657] width 69 height 18
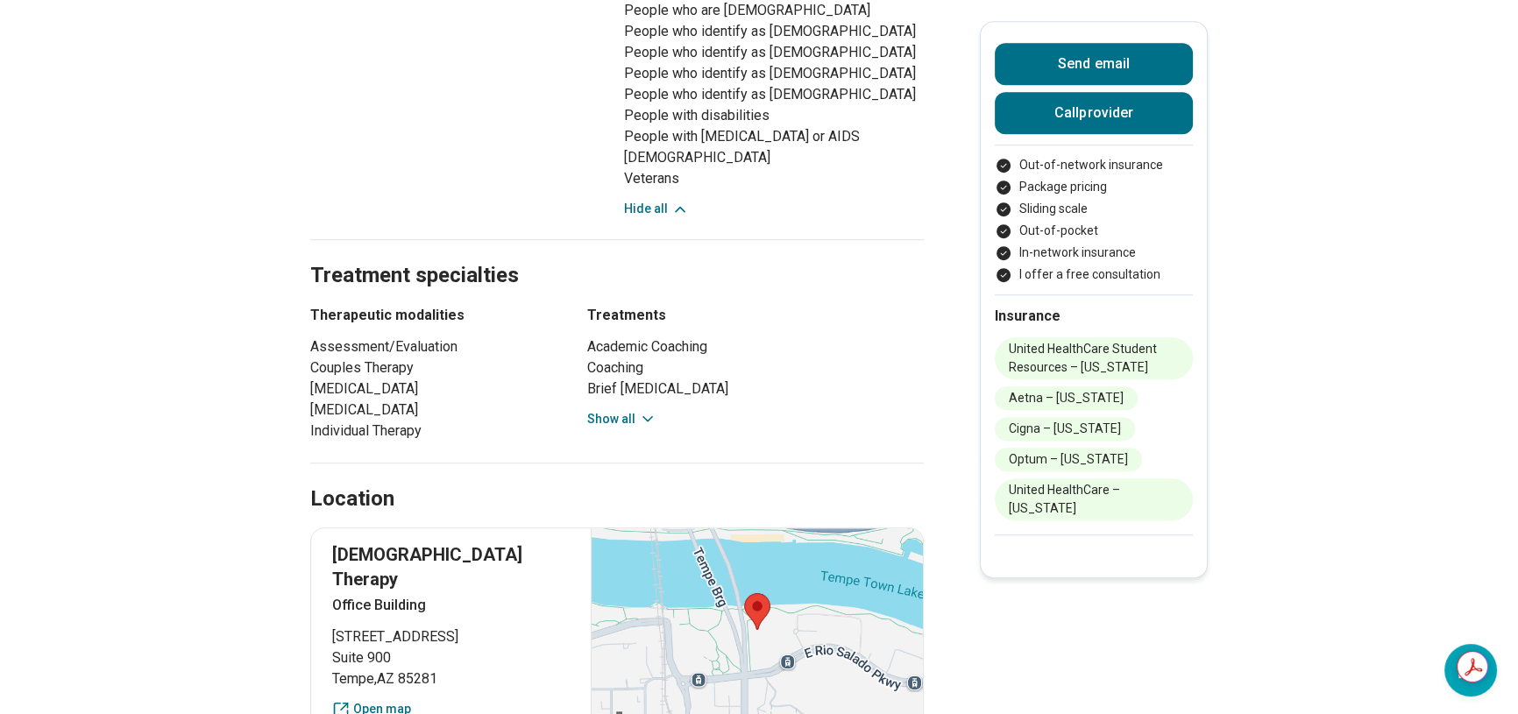
scroll to position [1434, 0]
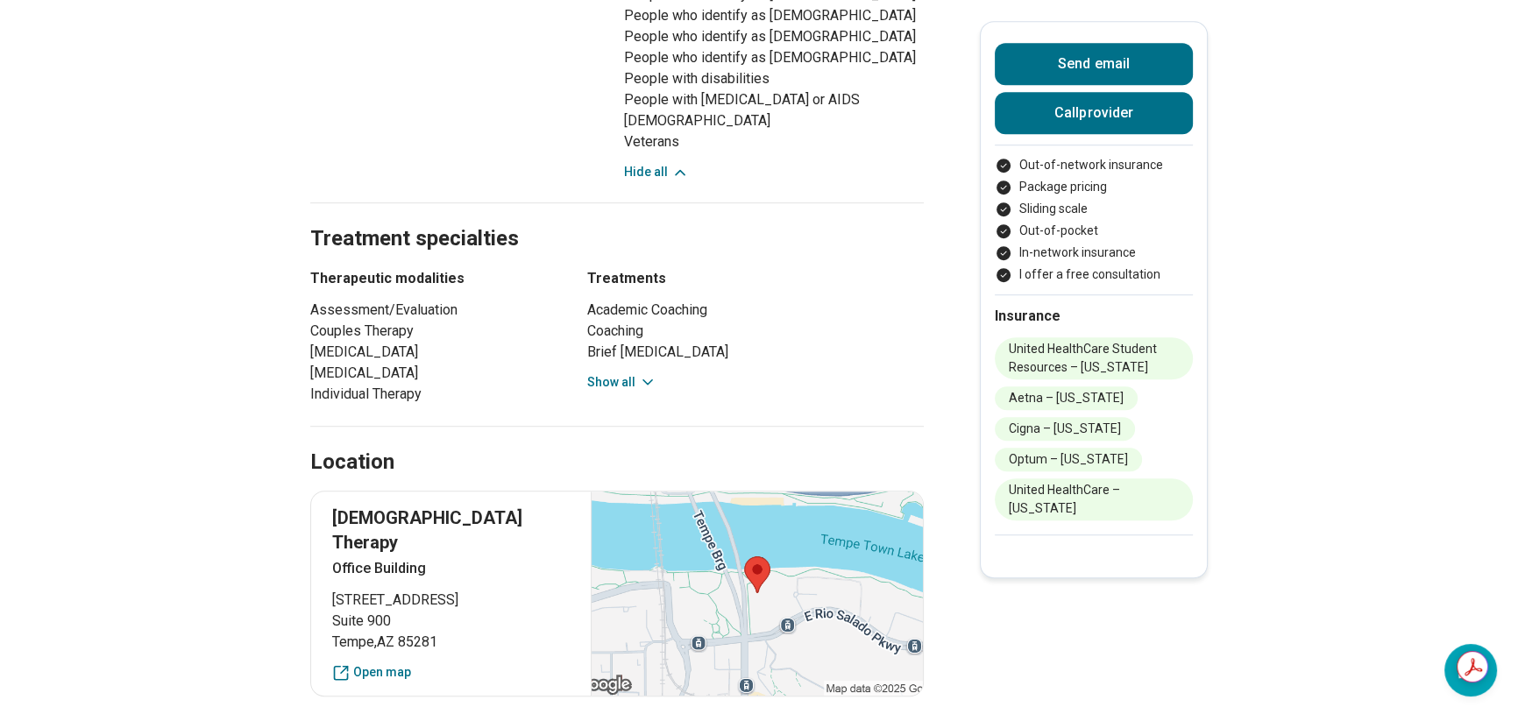
click at [615, 373] on button "Show all" at bounding box center [621, 382] width 69 height 18
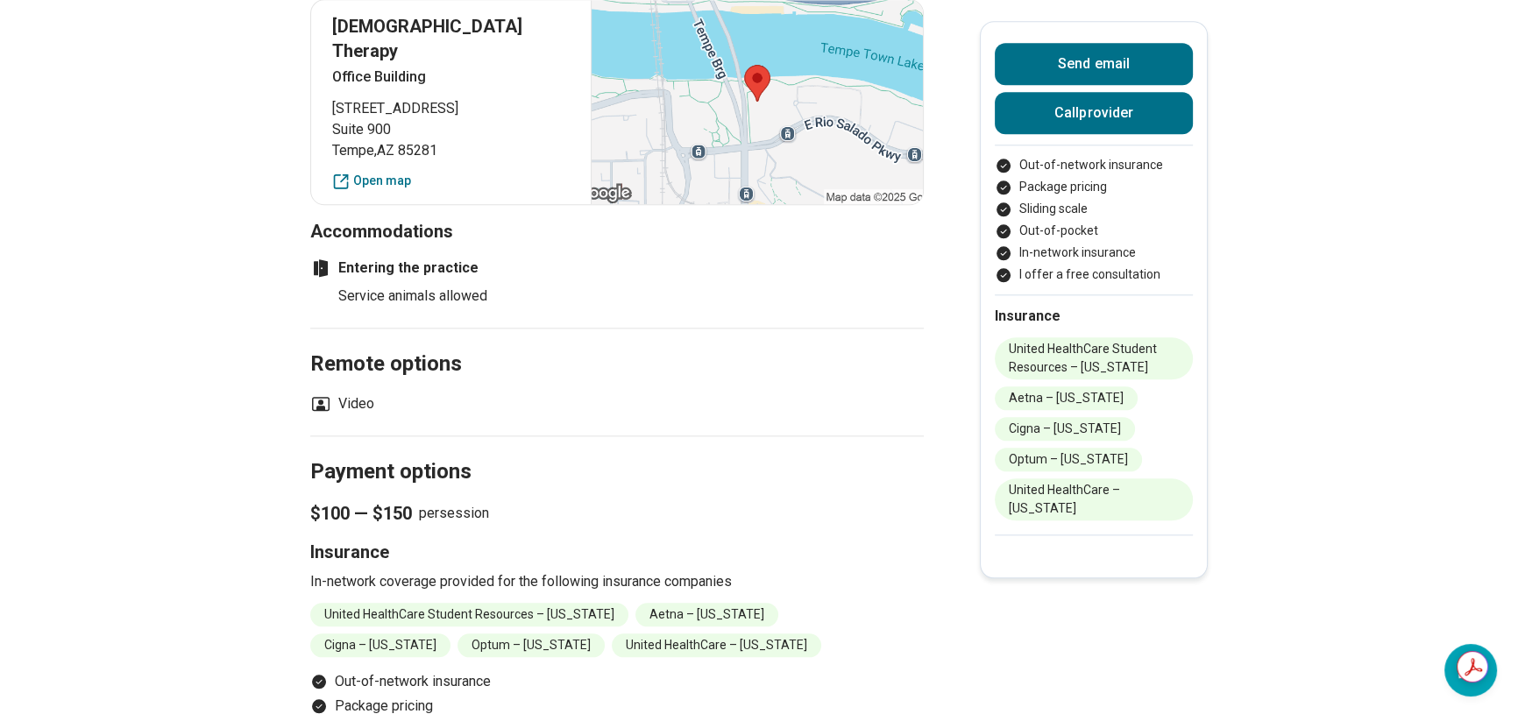
scroll to position [2469, 0]
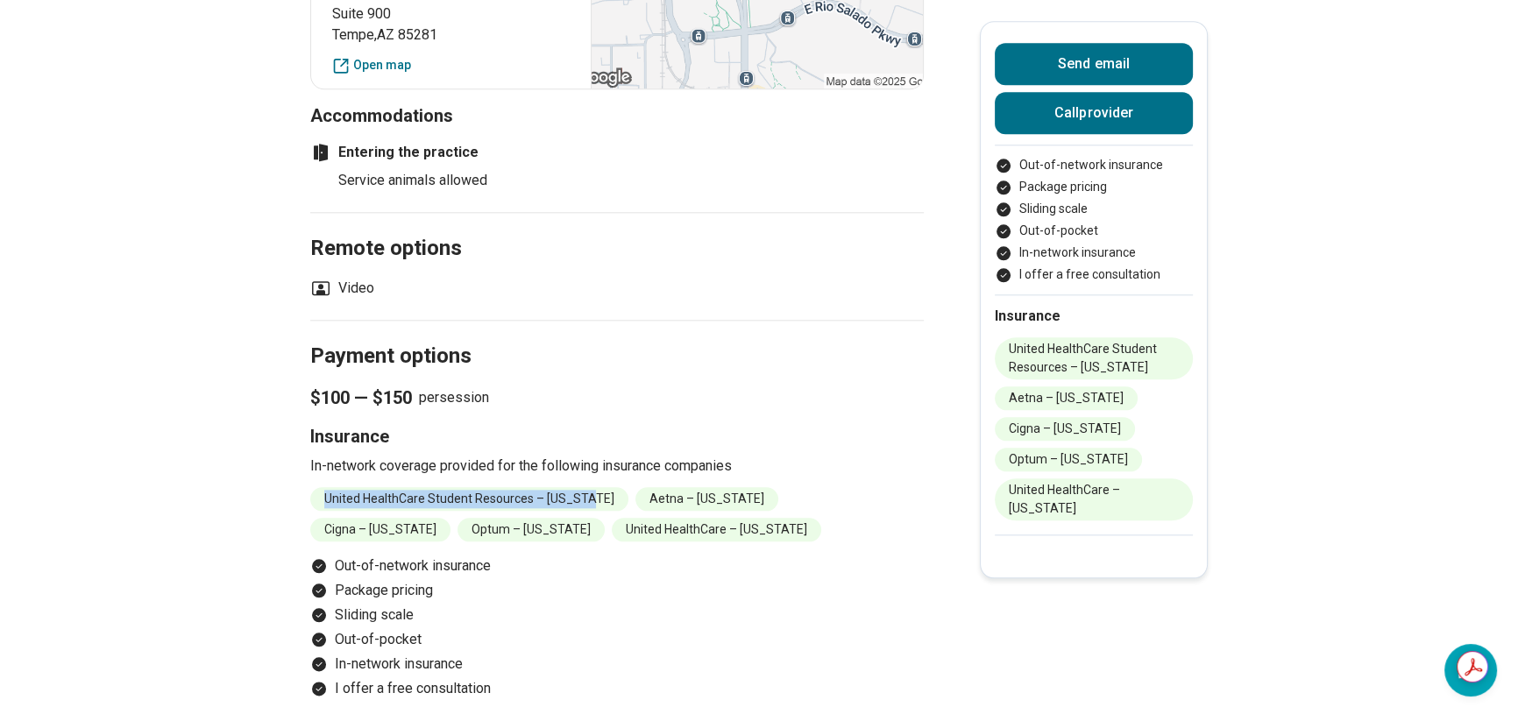
drag, startPoint x: 325, startPoint y: 450, endPoint x: 597, endPoint y: 452, distance: 271.7
click at [597, 487] on li "United HealthCare Student Resources – Arizona" at bounding box center [469, 499] width 318 height 24
click at [328, 487] on li "United HealthCare Student Resources – Arizona" at bounding box center [469, 499] width 318 height 24
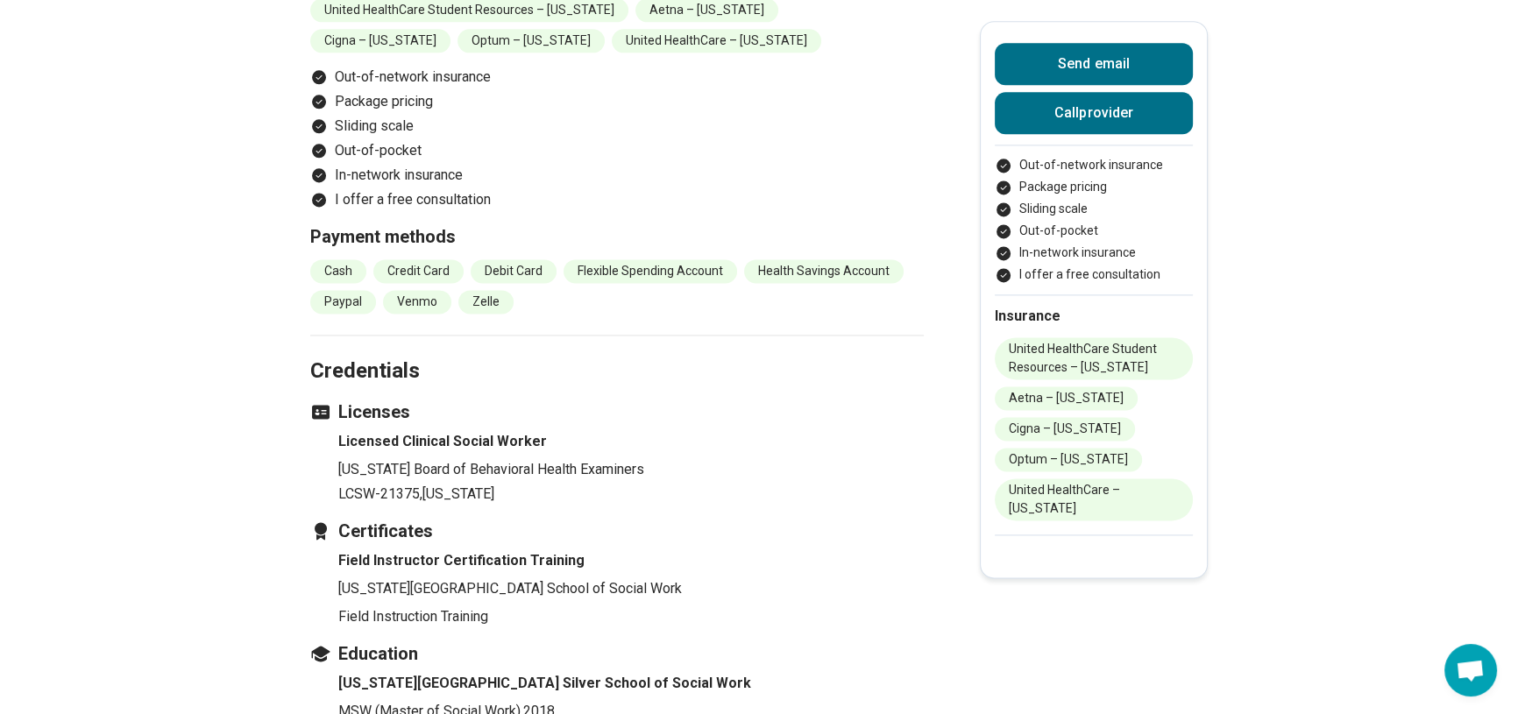
scroll to position [2708, 0]
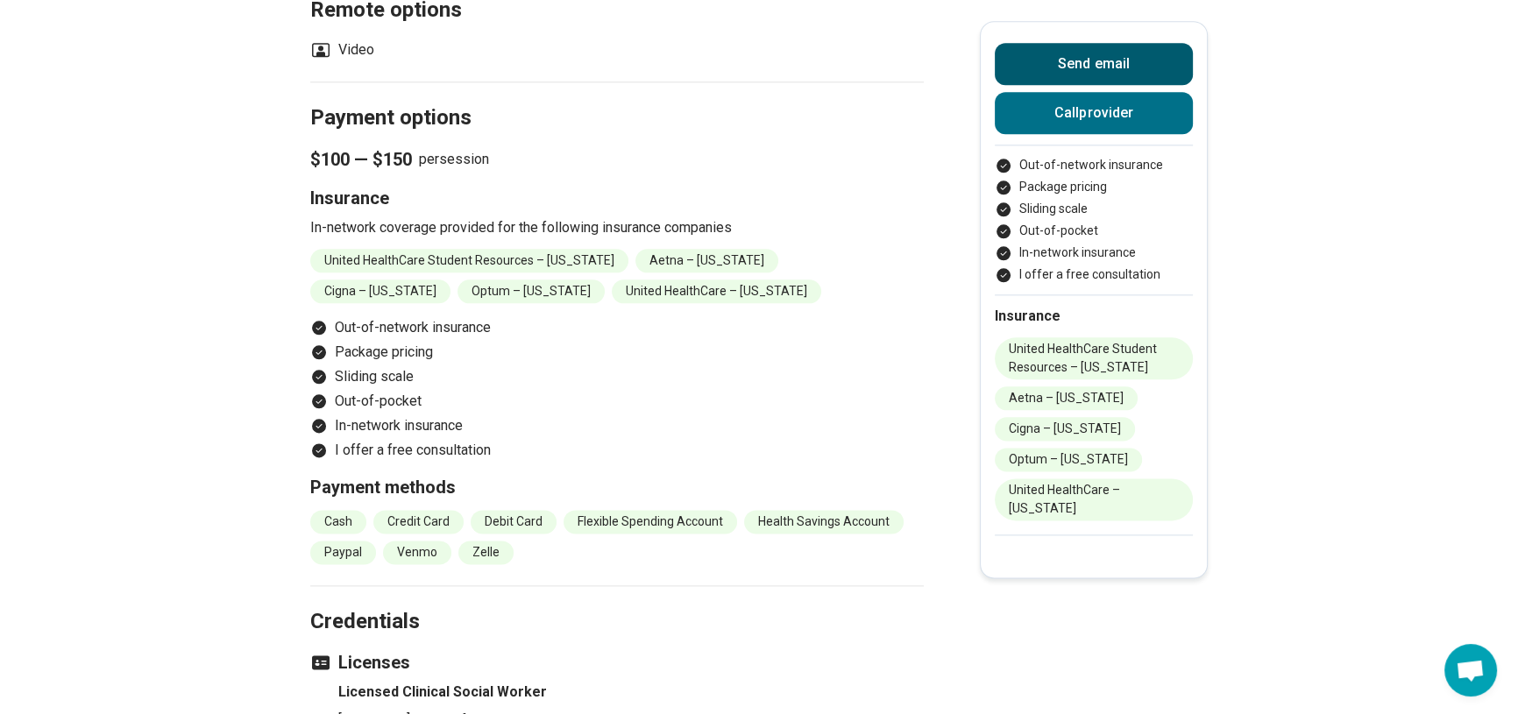
click at [1113, 62] on button "Send email" at bounding box center [1094, 64] width 198 height 42
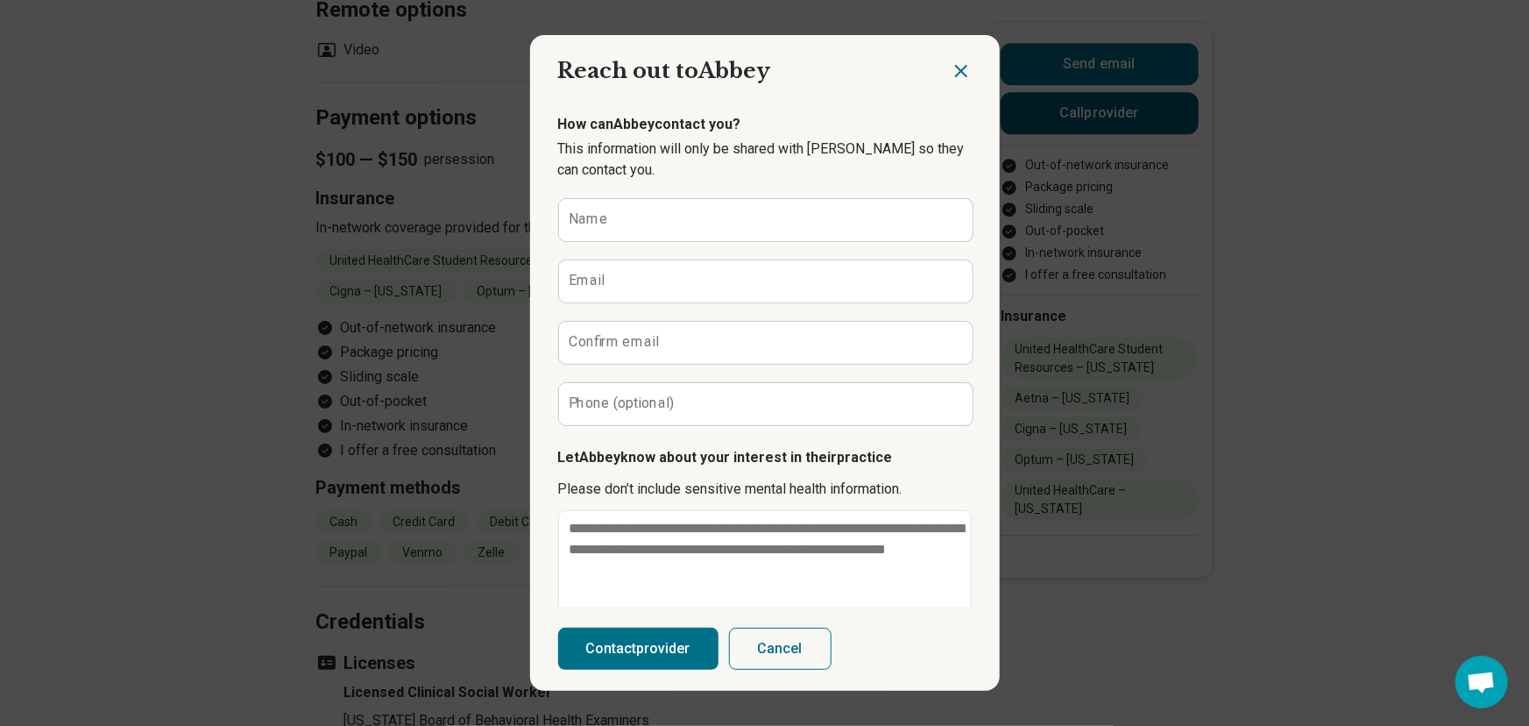
click at [956, 73] on icon "Close dialog" at bounding box center [961, 71] width 11 height 11
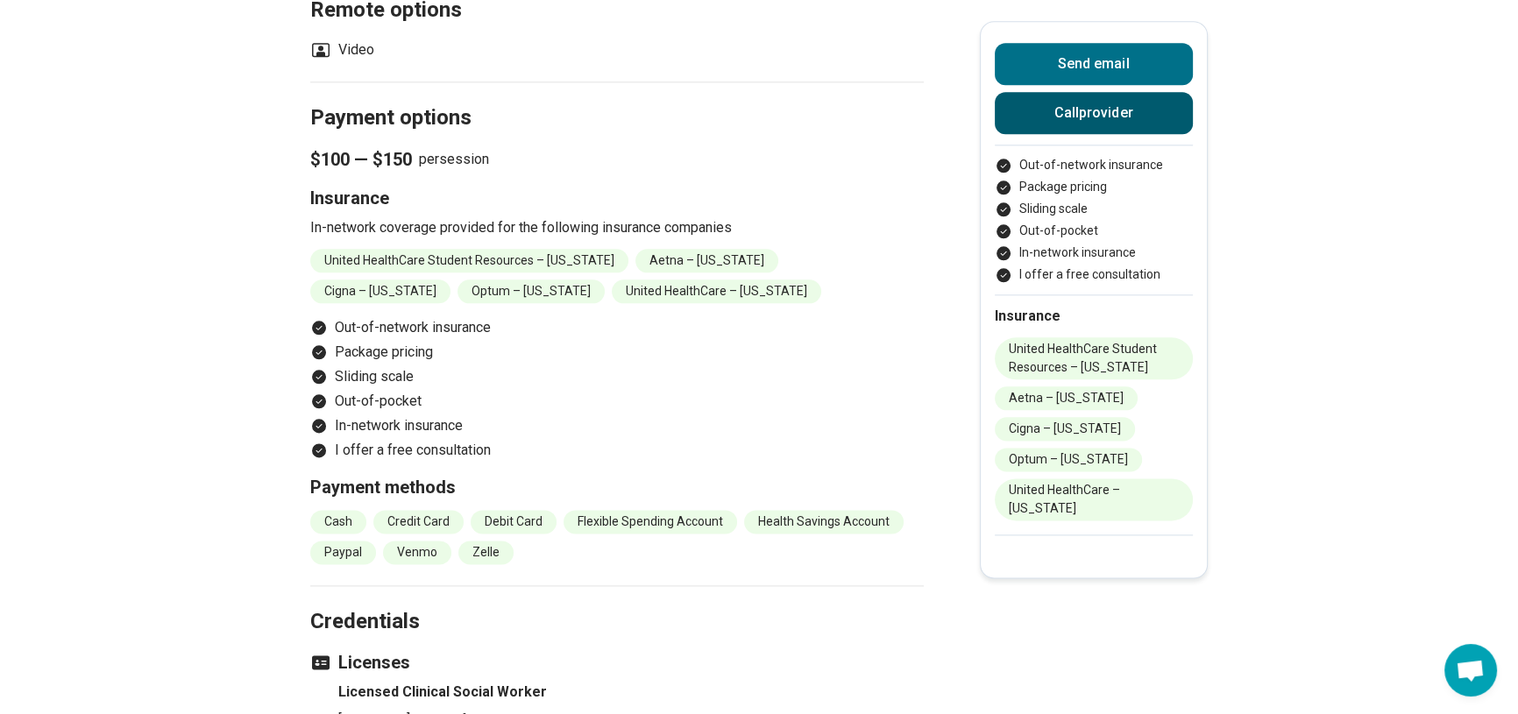
click at [1024, 110] on button "Call provider" at bounding box center [1094, 113] width 198 height 42
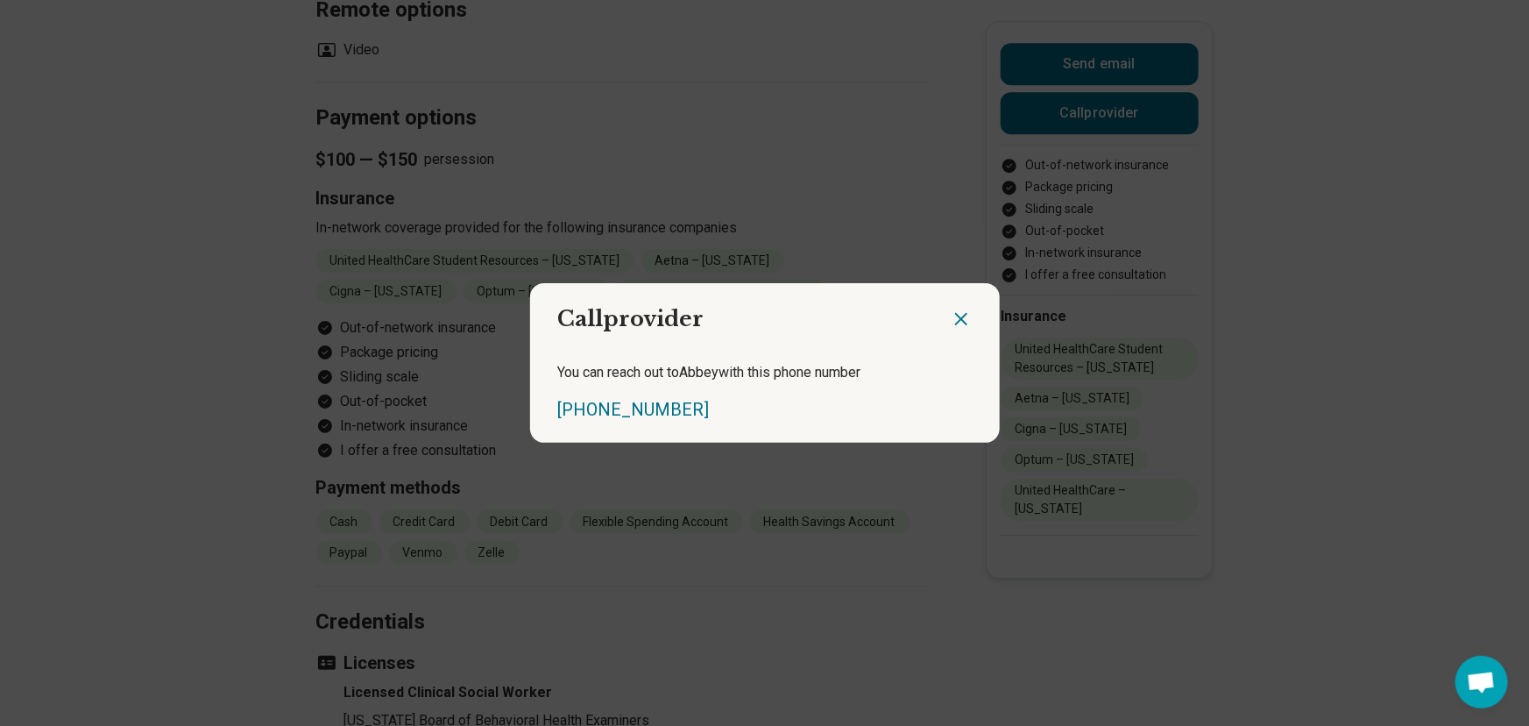
click at [964, 309] on icon "Close dialog" at bounding box center [961, 318] width 21 height 21
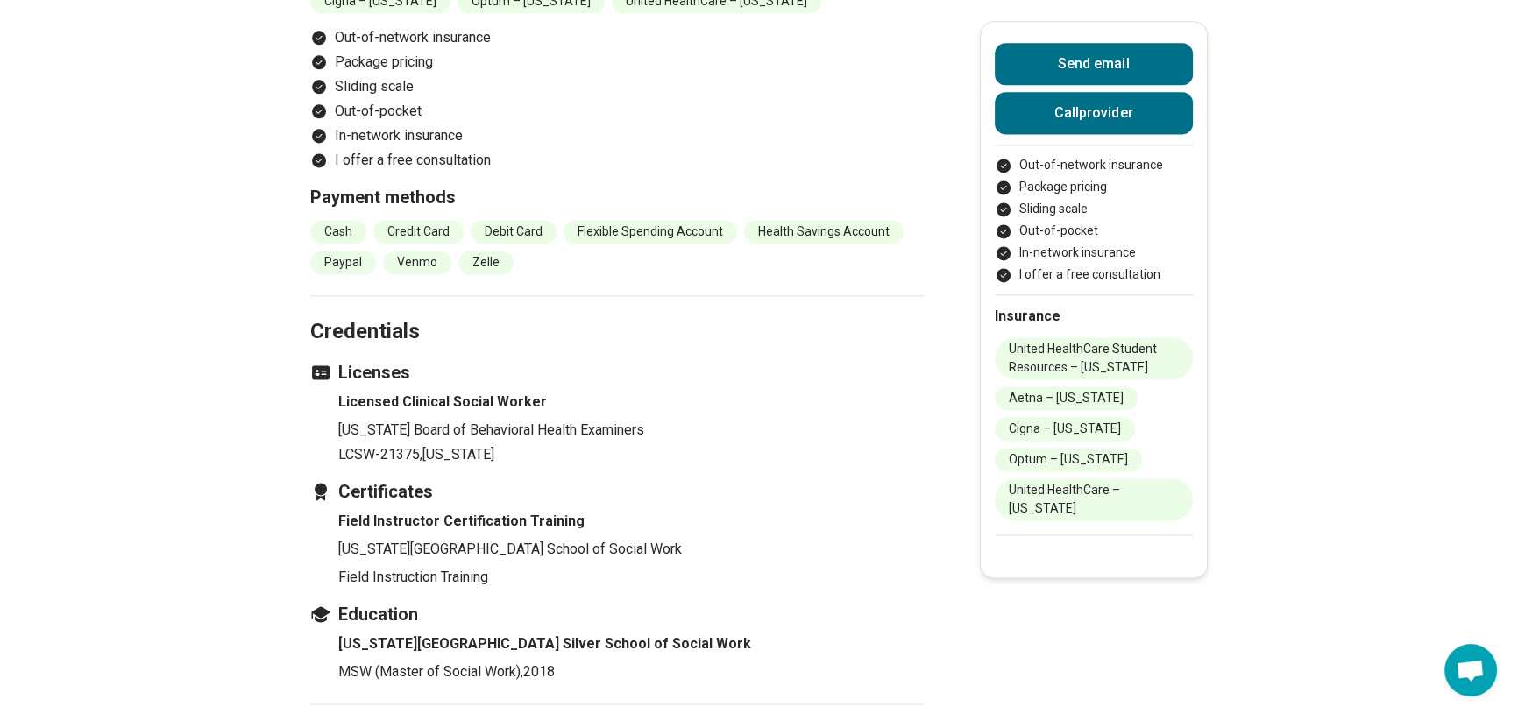
scroll to position [3266, 0]
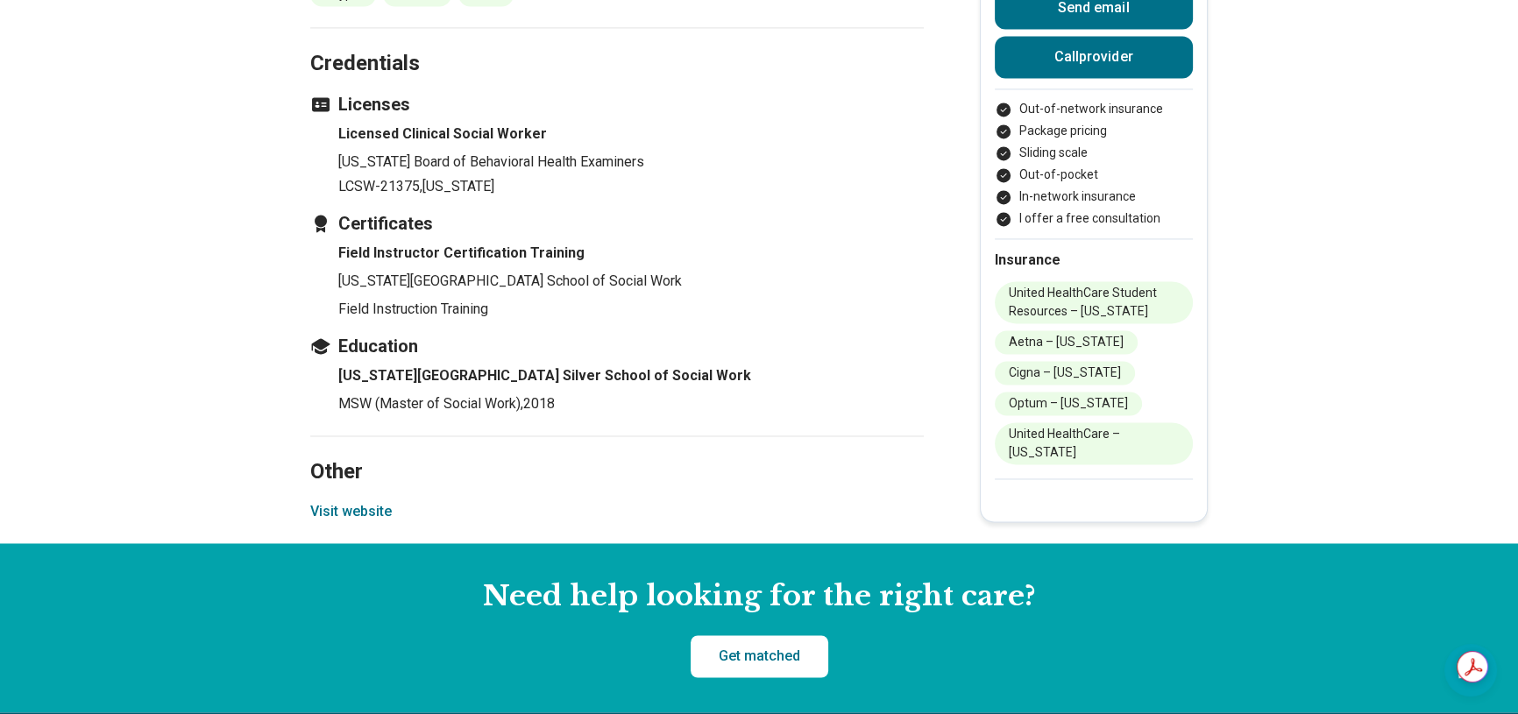
click at [351, 501] on button "Visit website" at bounding box center [350, 511] width 81 height 21
